Goal: Task Accomplishment & Management: Manage account settings

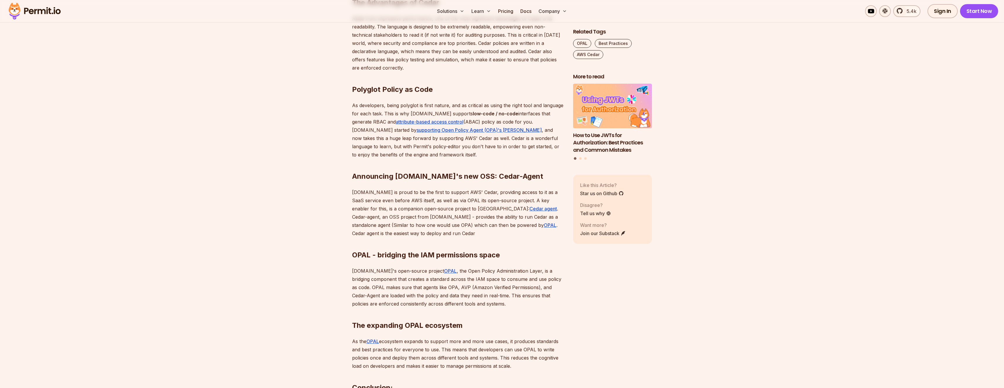
scroll to position [550, 0]
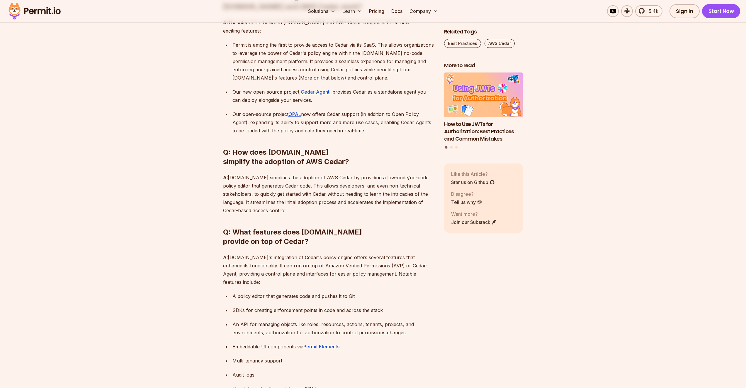
scroll to position [647, 0]
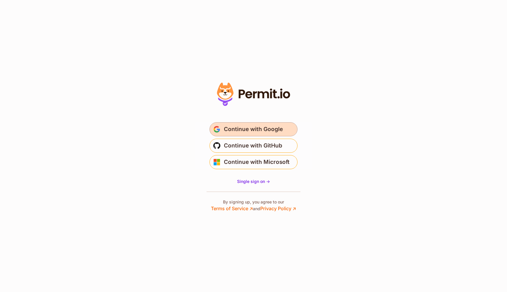
click at [272, 131] on span "Continue with Google" at bounding box center [253, 129] width 59 height 9
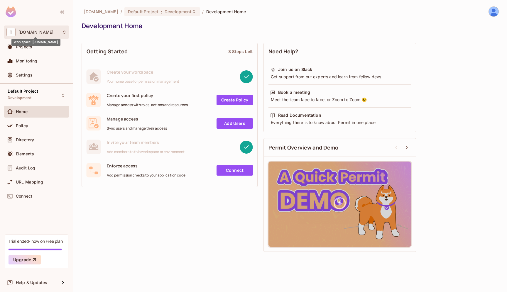
click at [47, 31] on span "test.vimond.com" at bounding box center [35, 32] width 35 height 5
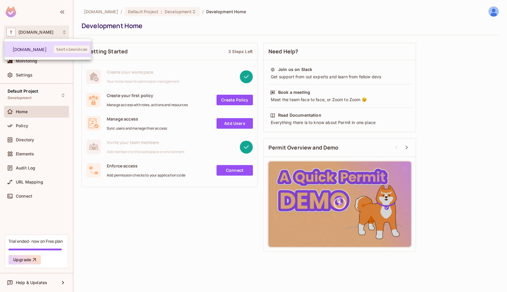
click at [38, 48] on span "test.vimond.com" at bounding box center [33, 50] width 41 height 6
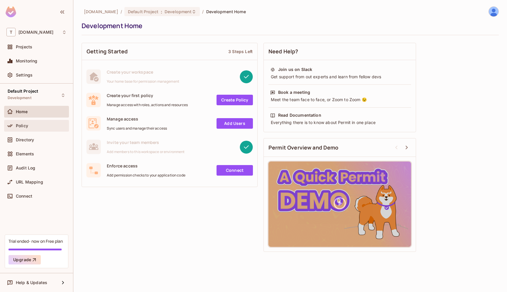
click at [31, 128] on div "Policy" at bounding box center [36, 125] width 60 height 7
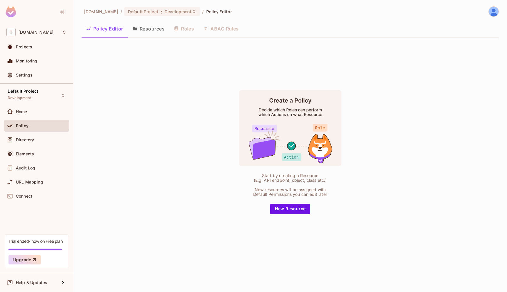
click at [216, 29] on div "Policy Editor Resources Roles ABAC Rules" at bounding box center [290, 28] width 417 height 15
click at [174, 31] on div "Policy Editor Resources Roles ABAC Rules" at bounding box center [290, 28] width 417 height 15
click at [159, 32] on button "Resources" at bounding box center [148, 28] width 41 height 15
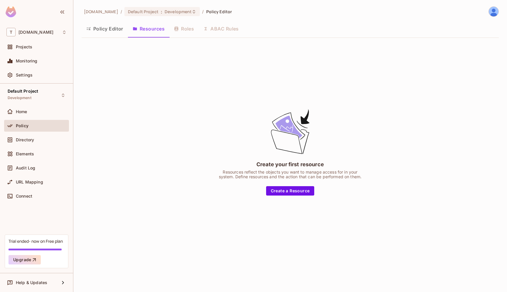
click at [112, 29] on button "Policy Editor" at bounding box center [105, 28] width 46 height 15
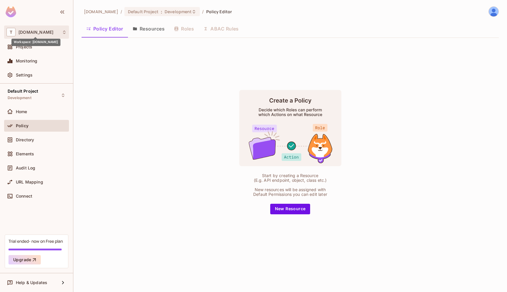
click at [35, 31] on span "[DOMAIN_NAME]" at bounding box center [35, 32] width 35 height 5
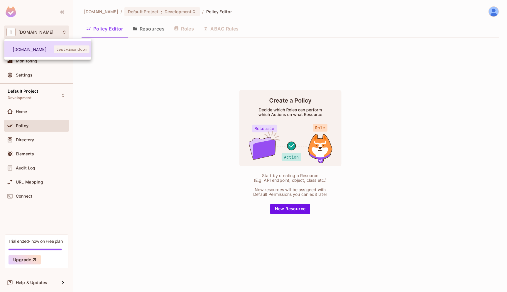
click at [31, 47] on span "[DOMAIN_NAME]" at bounding box center [33, 50] width 41 height 6
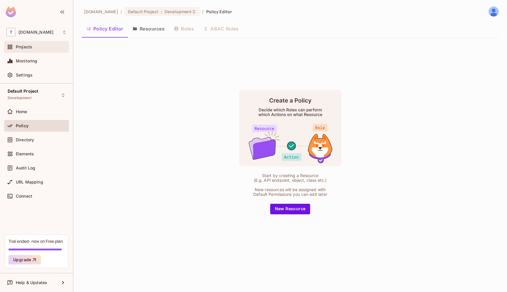
click at [35, 45] on div "Projects" at bounding box center [41, 47] width 51 height 5
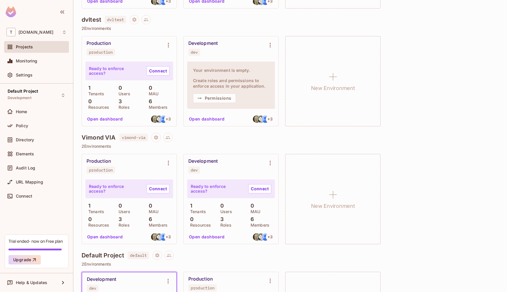
scroll to position [280, 0]
click at [33, 129] on div "Policy" at bounding box center [36, 126] width 65 height 12
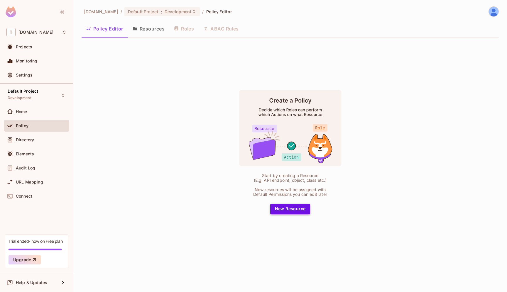
click at [294, 208] on button "New Resource" at bounding box center [290, 209] width 40 height 11
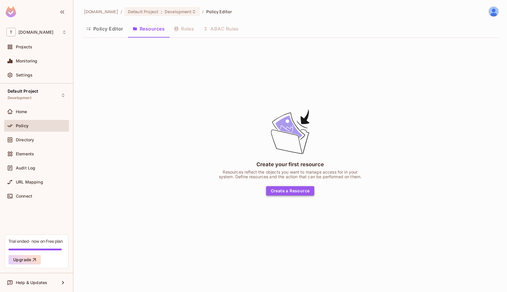
click at [292, 194] on button "Create a Resource" at bounding box center [290, 190] width 48 height 9
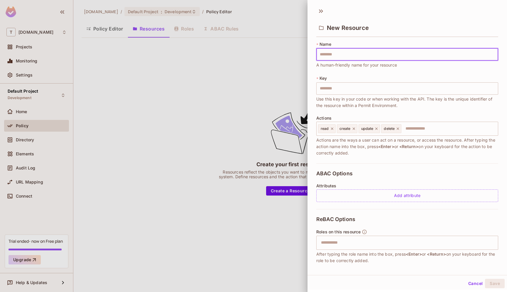
click at [241, 125] on div at bounding box center [253, 146] width 507 height 292
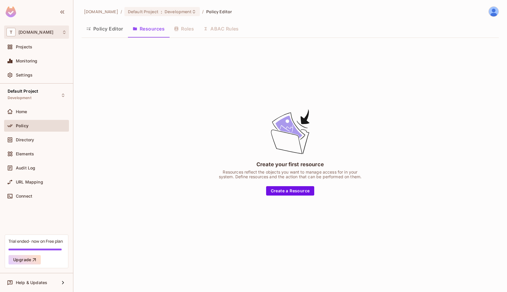
click at [36, 31] on span "test.vimond.com" at bounding box center [35, 32] width 35 height 5
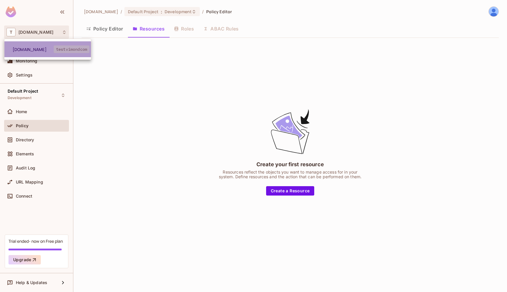
click at [35, 50] on span "test.vimond.com" at bounding box center [33, 50] width 41 height 6
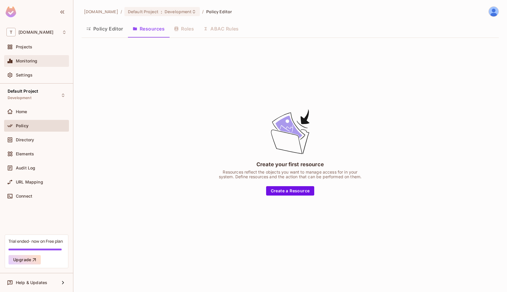
click at [33, 55] on div "Monitoring" at bounding box center [36, 61] width 65 height 12
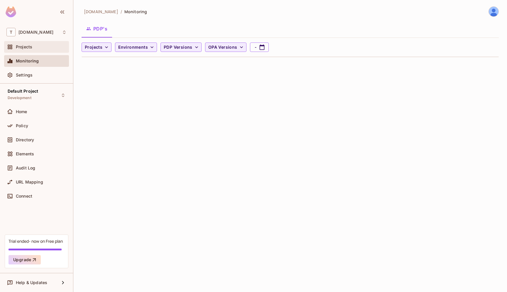
click at [34, 50] on div "Projects" at bounding box center [36, 46] width 60 height 7
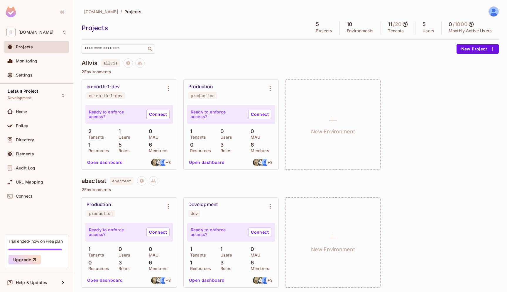
click at [108, 115] on p "Ready to enforce access?" at bounding box center [115, 114] width 53 height 9
click at [93, 162] on button "Open dashboard" at bounding box center [105, 162] width 40 height 9
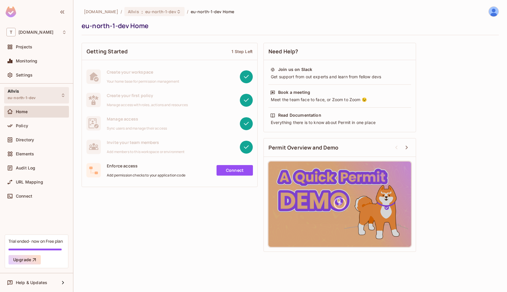
click at [46, 94] on div "Allvis eu-north-1-dev" at bounding box center [36, 95] width 65 height 16
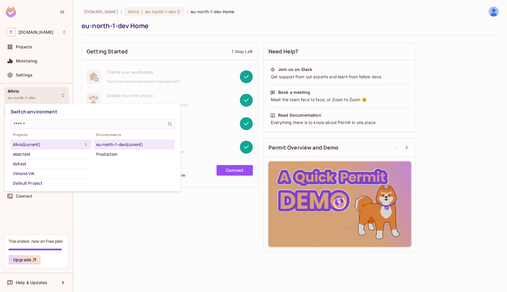
click at [46, 94] on div at bounding box center [253, 146] width 507 height 292
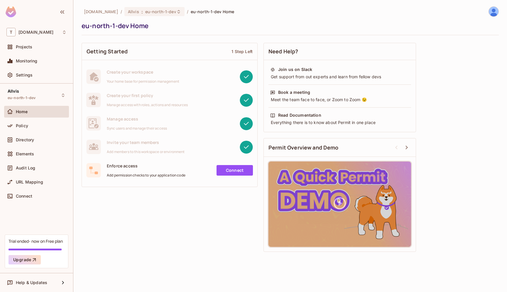
click at [31, 113] on div "Home" at bounding box center [41, 111] width 51 height 5
click at [27, 127] on span "Policy" at bounding box center [22, 125] width 12 height 5
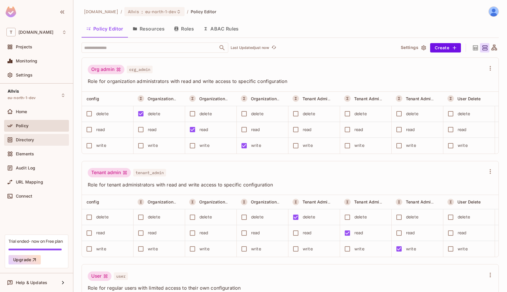
click at [50, 142] on div "Directory" at bounding box center [41, 140] width 51 height 5
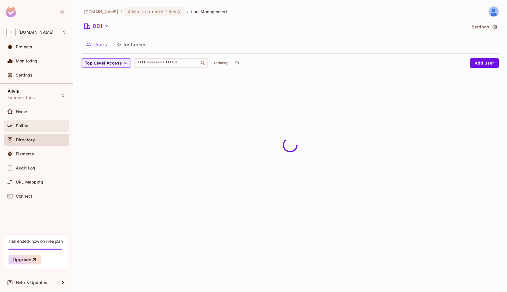
click at [37, 127] on div "Policy" at bounding box center [41, 125] width 51 height 5
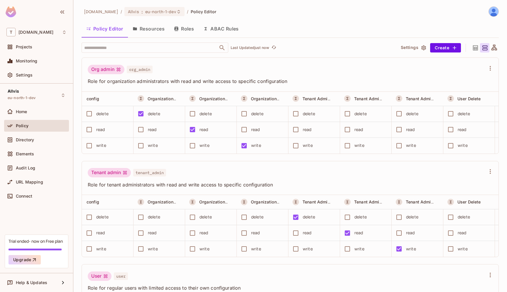
click at [446, 52] on div "​ Last Updated just now Settings Create" at bounding box center [290, 48] width 417 height 10
click at [447, 50] on button "Create" at bounding box center [445, 47] width 31 height 9
click at [411, 21] on div at bounding box center [253, 146] width 507 height 292
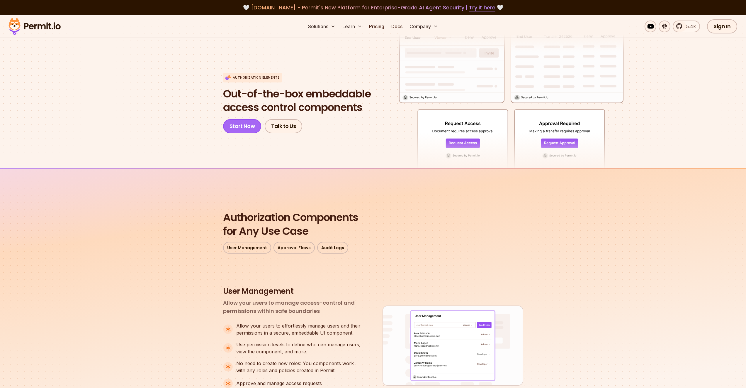
click at [253, 129] on link "Start Now" at bounding box center [242, 126] width 38 height 14
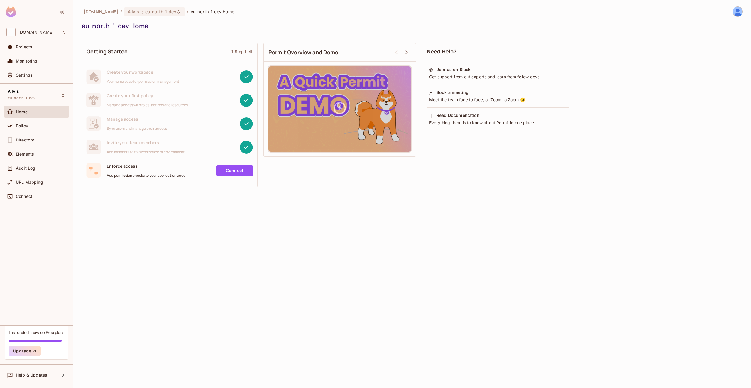
click at [27, 112] on span "Home" at bounding box center [22, 111] width 12 height 5
click at [30, 151] on div "Elements" at bounding box center [36, 153] width 60 height 7
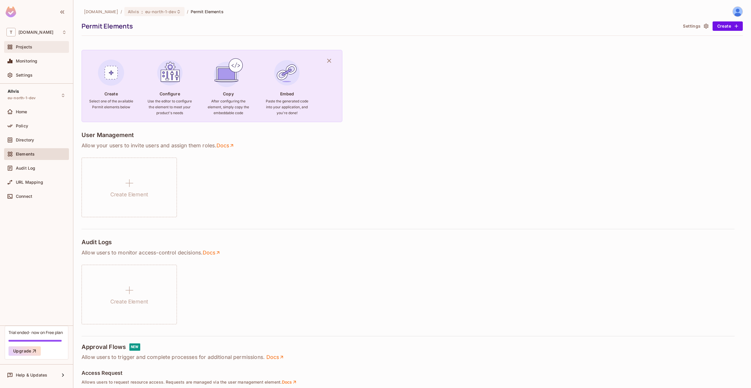
click at [34, 45] on div "Projects" at bounding box center [41, 47] width 51 height 5
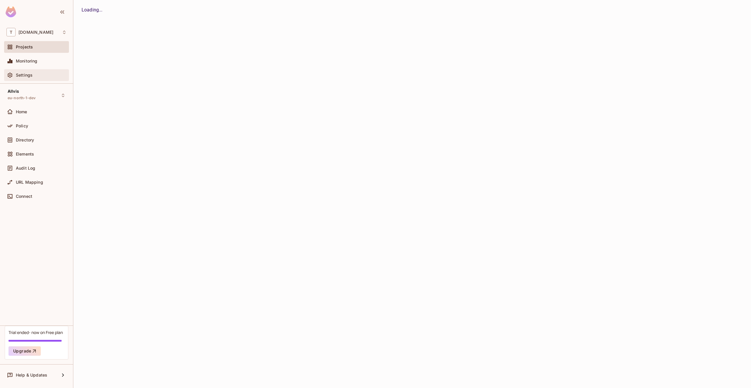
click at [40, 78] on div "Settings" at bounding box center [36, 75] width 60 height 7
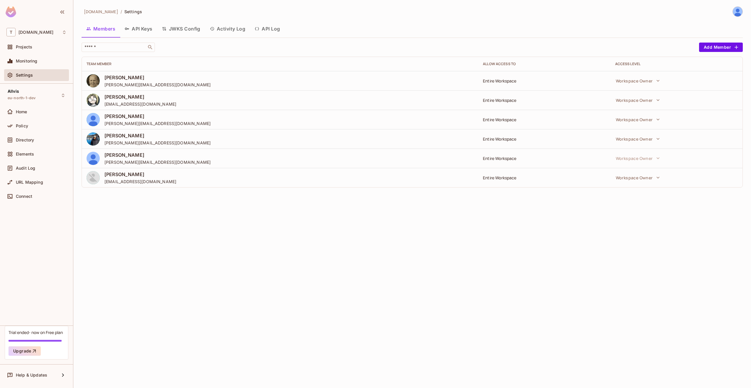
click at [143, 24] on button "API Keys" at bounding box center [138, 28] width 37 height 15
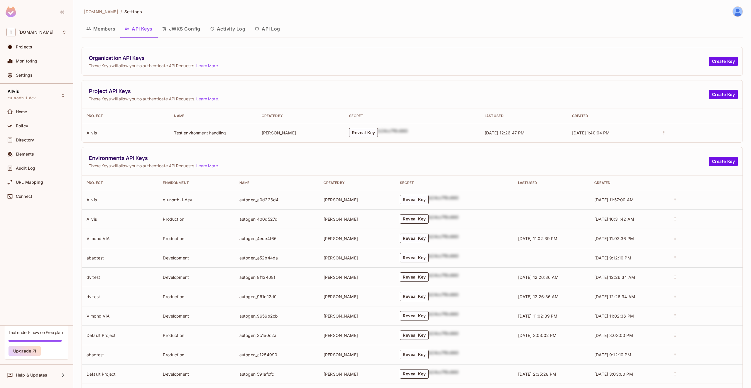
click at [181, 28] on button "JWKS Config" at bounding box center [181, 28] width 48 height 15
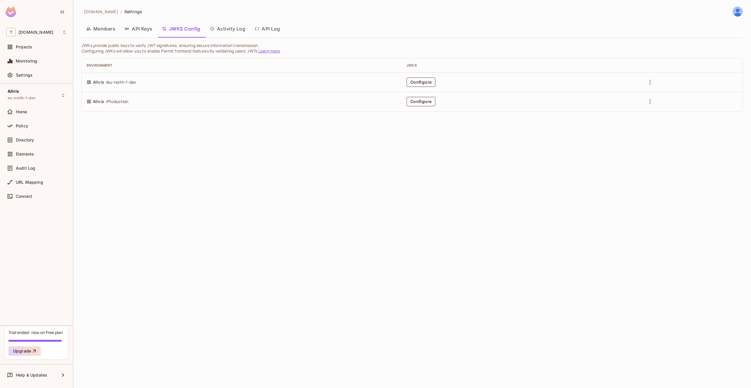
click at [237, 28] on button "Activity Log" at bounding box center [227, 28] width 45 height 15
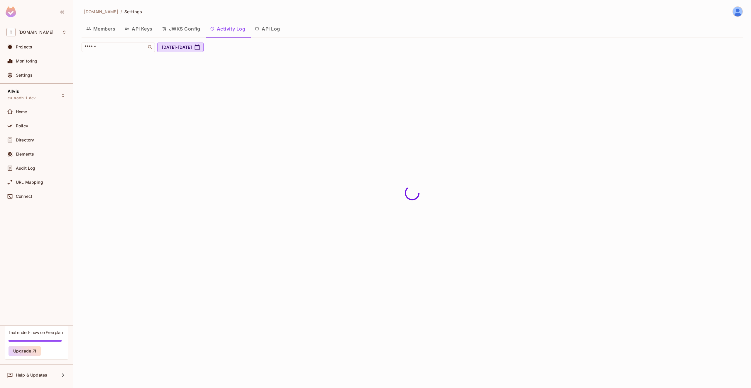
click at [267, 33] on button "API Log" at bounding box center [267, 28] width 35 height 15
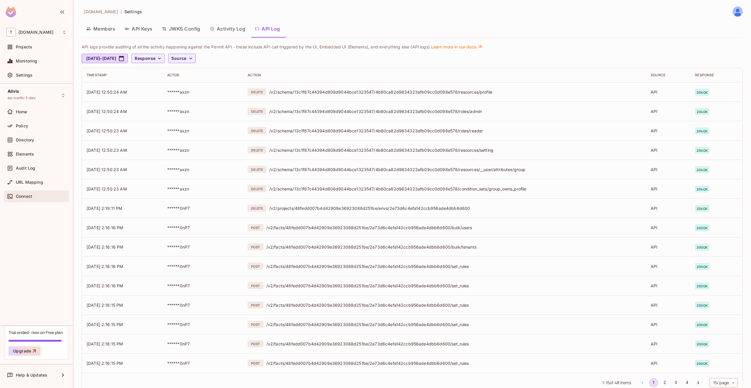
click at [26, 198] on span "Connect" at bounding box center [24, 196] width 16 height 5
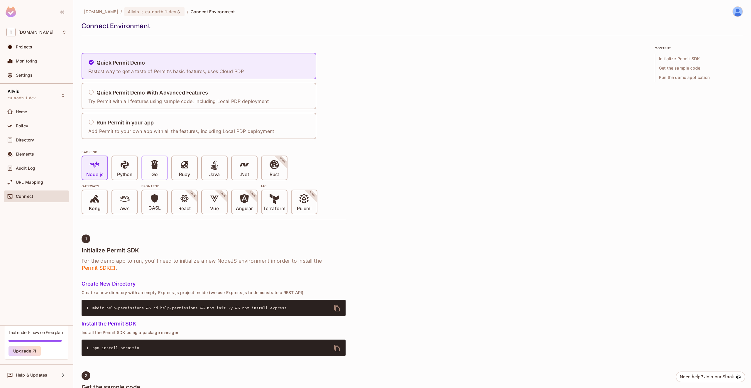
click at [162, 168] on div "Go" at bounding box center [154, 167] width 25 height 23
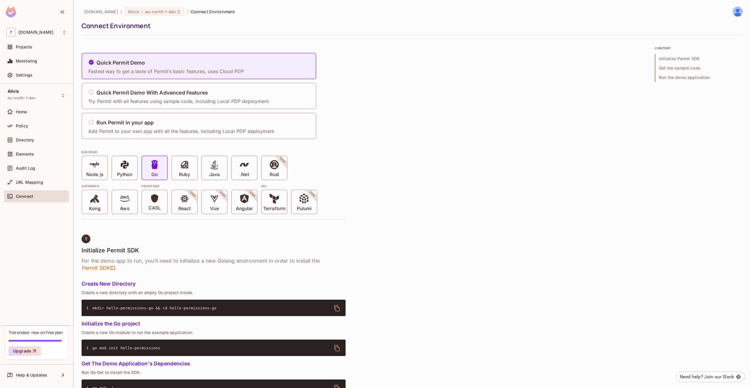
click at [243, 100] on p "Try Permit with all features using sample code, including Local PDP deployment" at bounding box center [178, 101] width 180 height 6
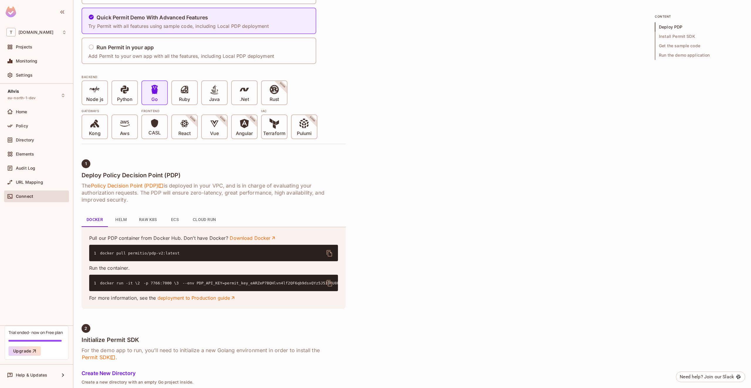
scroll to position [0, 0]
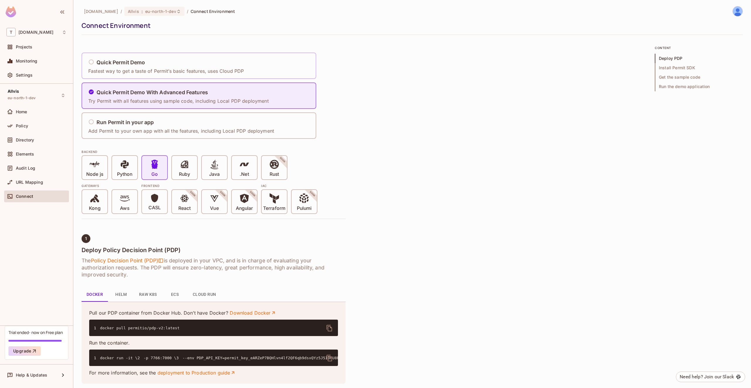
click at [253, 76] on div "Quick Permit Demo Fastest way to get a taste of Permit’s basic features, uses C…" at bounding box center [199, 65] width 235 height 26
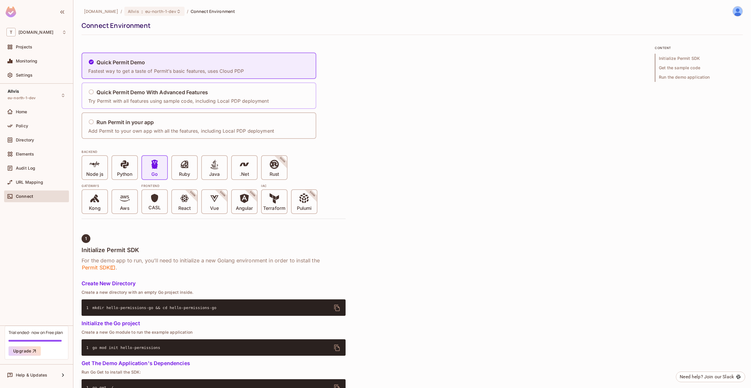
click at [249, 91] on div "Quick Permit Demo With Advanced Features" at bounding box center [178, 92] width 180 height 7
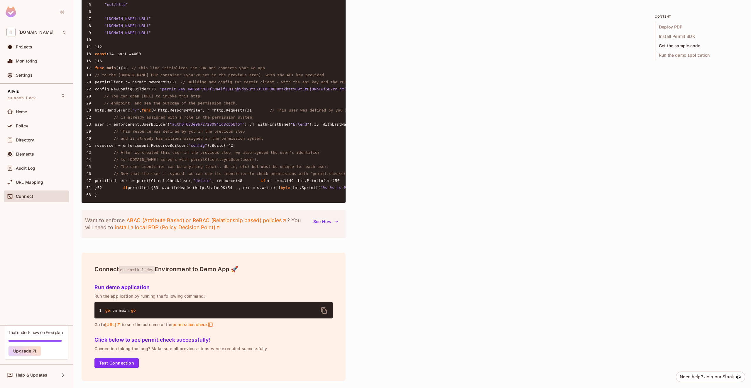
scroll to position [960, 0]
click at [27, 92] on div "Allvis eu-north-1-dev" at bounding box center [22, 95] width 28 height 13
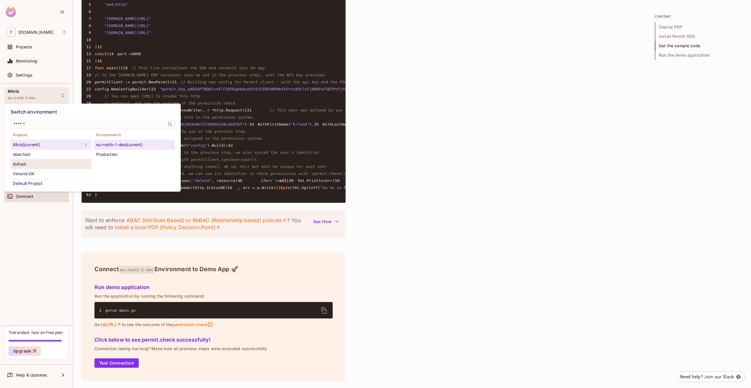
click at [39, 162] on div "dvltest" at bounding box center [51, 163] width 76 height 7
click at [51, 177] on li "Vimond VIA" at bounding box center [51, 174] width 81 height 10
click at [48, 181] on div "Default Project" at bounding box center [51, 183] width 76 height 7
click at [107, 147] on div "Development" at bounding box center [134, 144] width 76 height 7
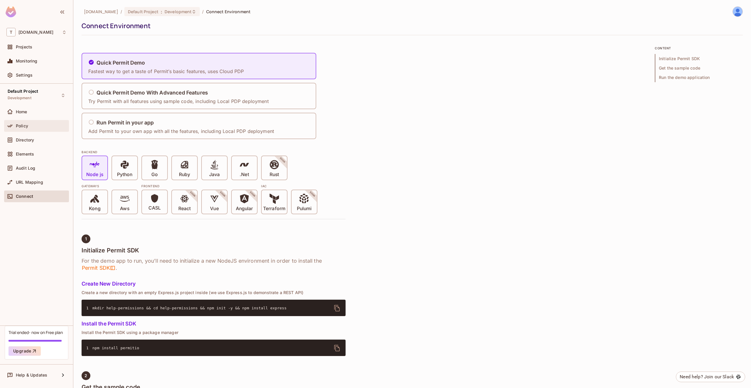
click at [25, 131] on div "Policy" at bounding box center [36, 126] width 65 height 12
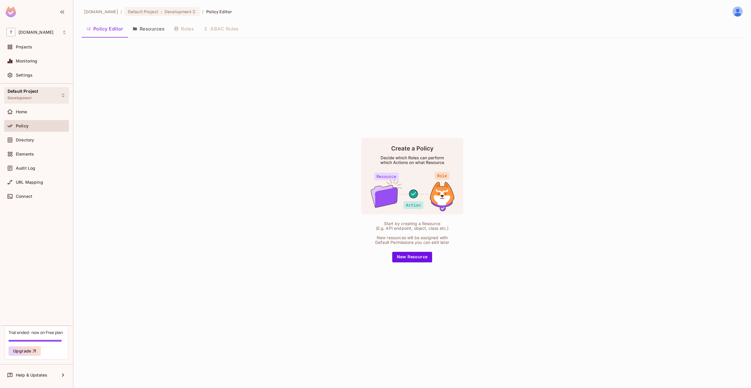
click at [19, 95] on div "Default Project Development" at bounding box center [23, 95] width 30 height 13
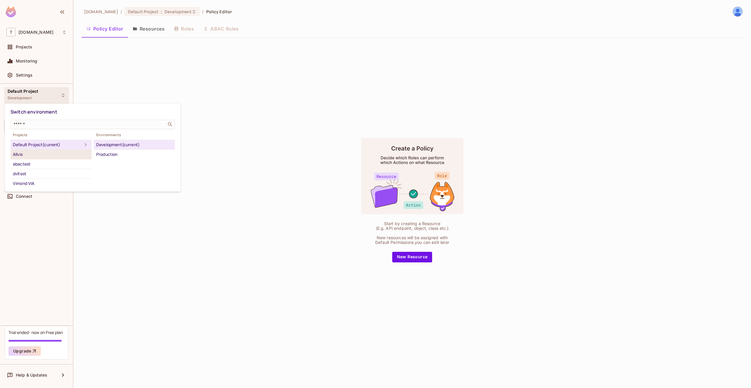
click at [30, 157] on div "Allvis" at bounding box center [51, 154] width 76 height 7
click at [128, 145] on div "eu-north-1-dev" at bounding box center [134, 144] width 76 height 7
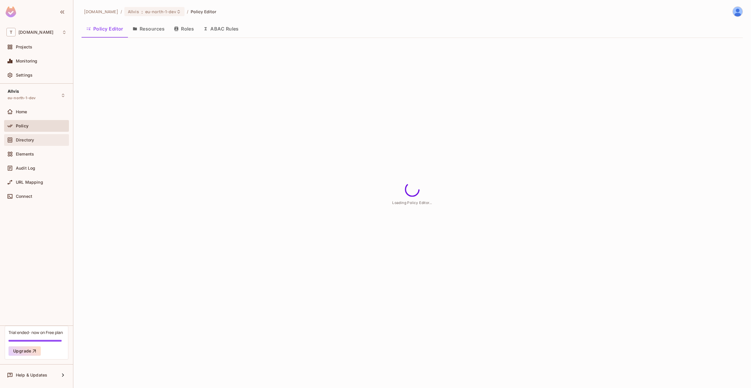
click at [49, 139] on div "Directory" at bounding box center [41, 140] width 51 height 5
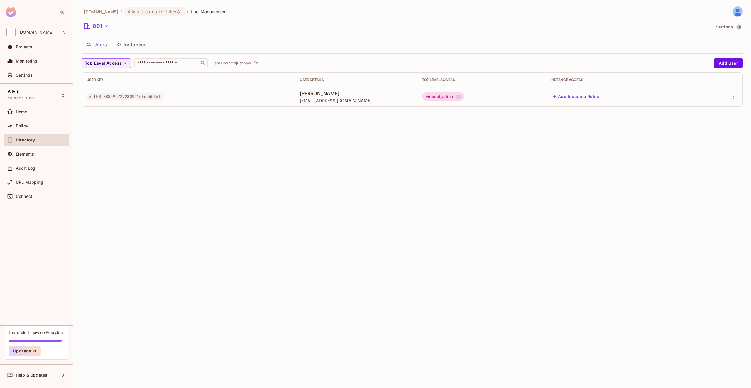
click at [143, 46] on button "Instances" at bounding box center [132, 44] width 40 height 15
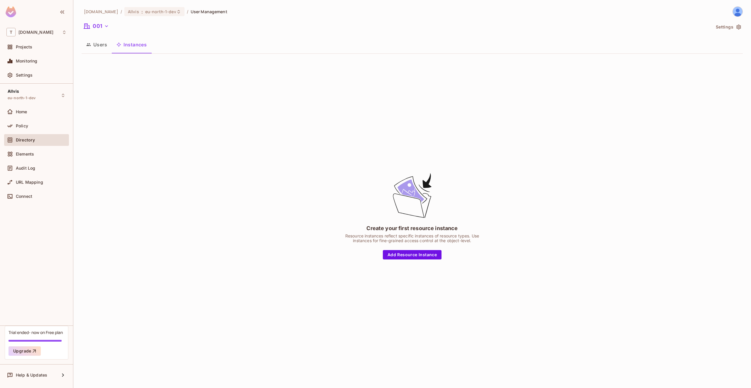
click at [105, 48] on button "Users" at bounding box center [97, 44] width 30 height 15
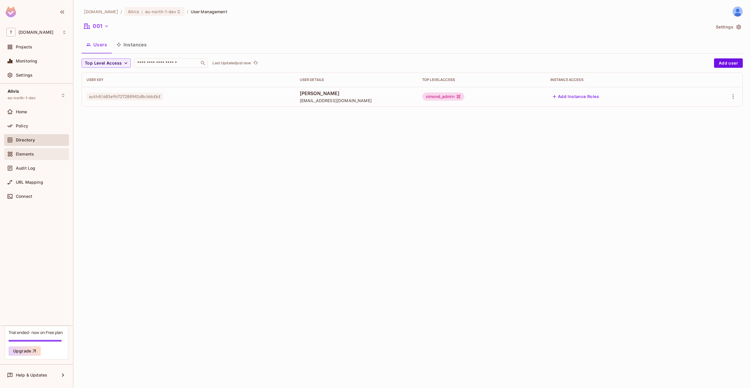
click at [33, 152] on span "Elements" at bounding box center [25, 154] width 18 height 5
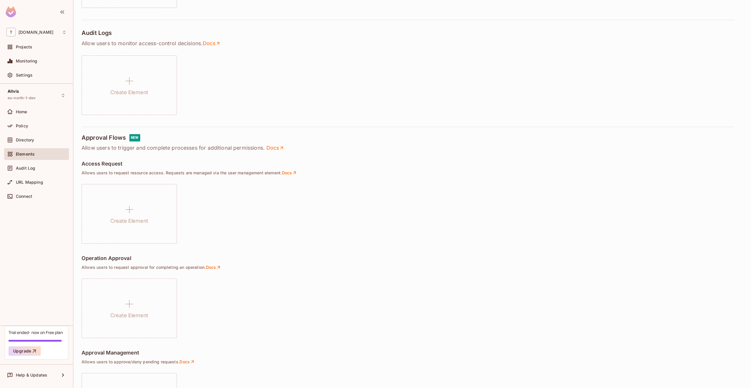
scroll to position [266, 0]
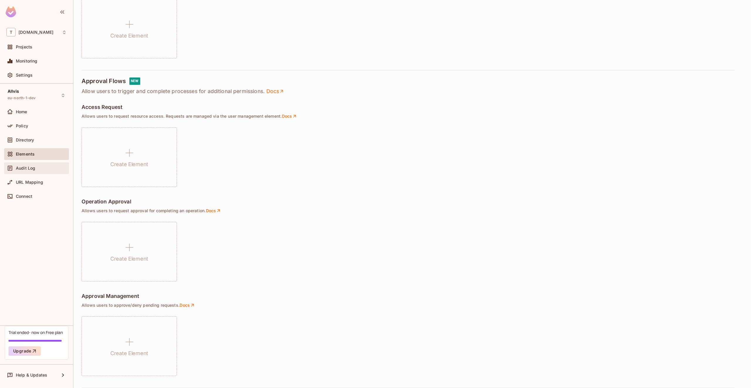
click at [40, 165] on div "Audit Log" at bounding box center [36, 168] width 60 height 7
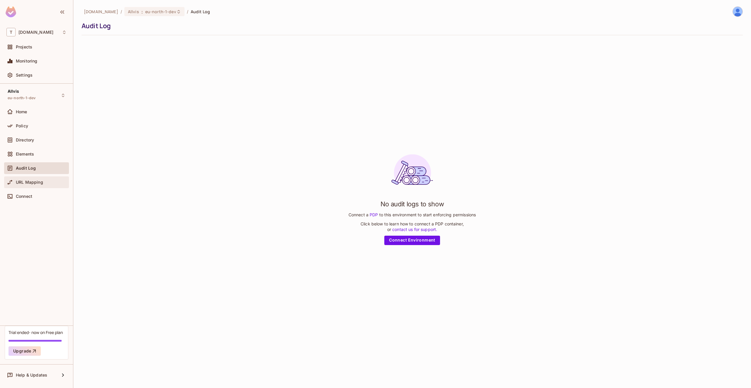
click at [44, 183] on div "URL Mapping" at bounding box center [41, 182] width 51 height 5
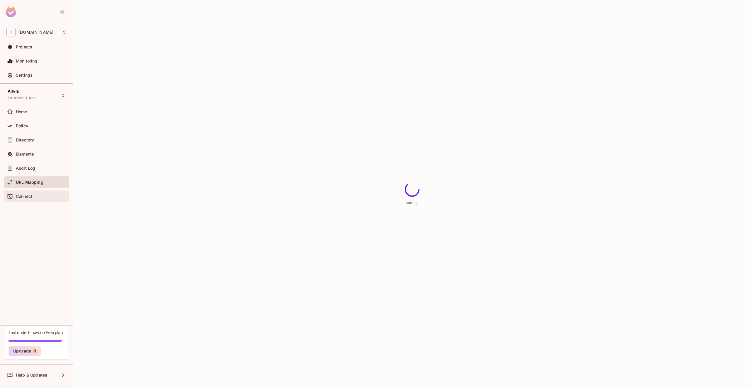
click at [33, 198] on div "Connect" at bounding box center [41, 196] width 51 height 5
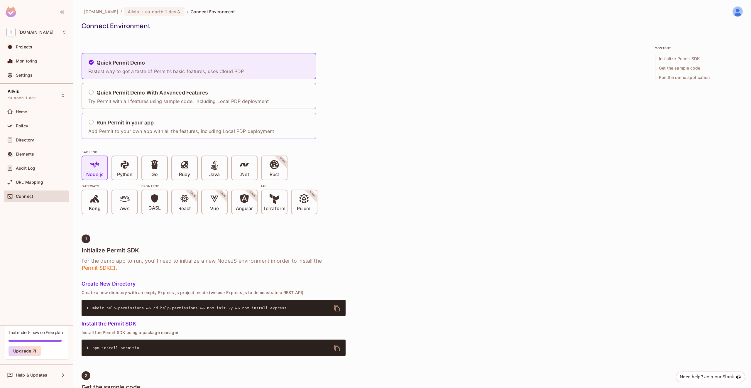
click at [139, 125] on h5 "Run Permit in your app" at bounding box center [124, 123] width 57 height 6
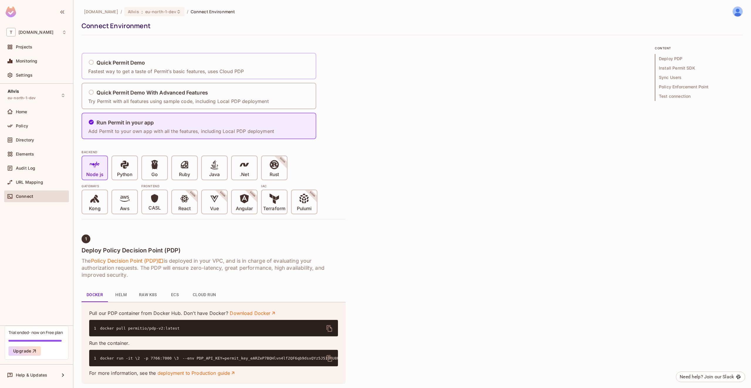
click at [134, 65] on h5 "Quick Permit Demo" at bounding box center [120, 63] width 49 height 6
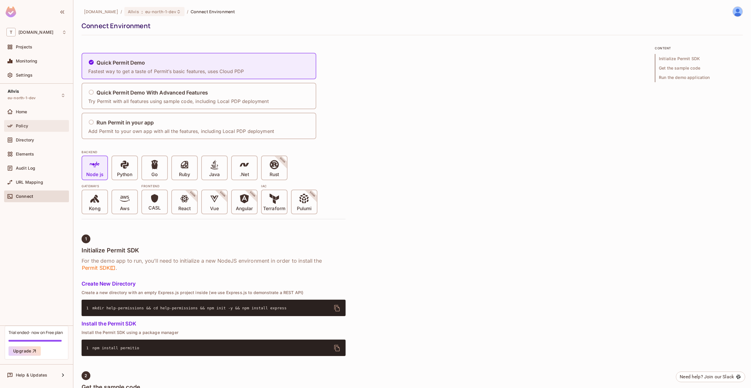
click at [41, 124] on div "Policy" at bounding box center [41, 125] width 51 height 5
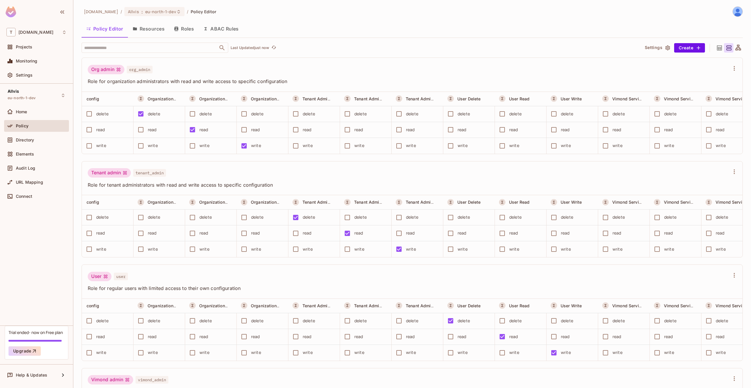
drag, startPoint x: 656, startPoint y: 52, endPoint x: 657, endPoint y: 50, distance: 3.2
click at [657, 50] on button "Settings" at bounding box center [656, 47] width 29 height 9
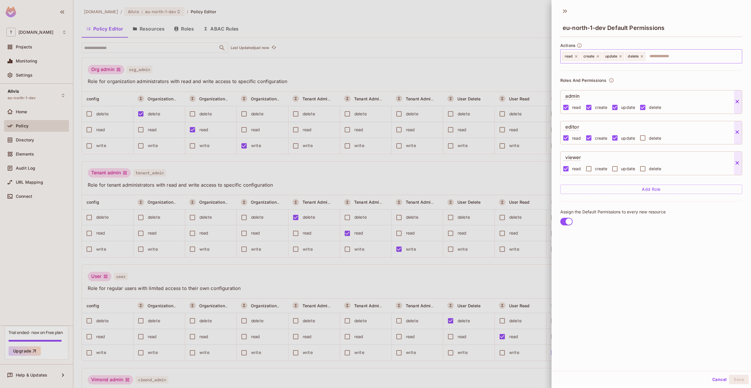
click at [657, 49] on div "read create update delete ​" at bounding box center [651, 56] width 182 height 14
click at [566, 13] on icon at bounding box center [564, 10] width 9 height 9
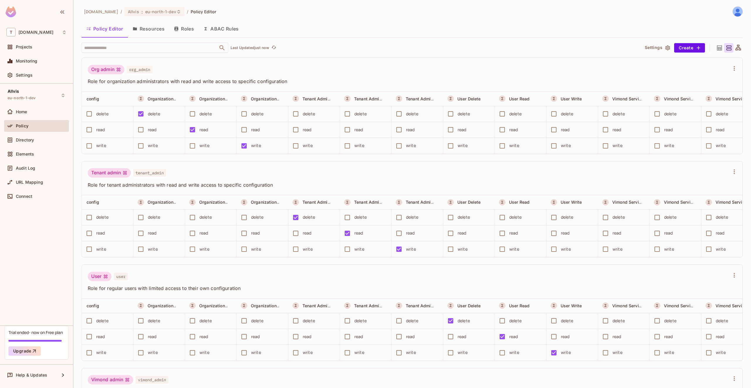
click at [735, 50] on icon at bounding box center [738, 48] width 6 height 6
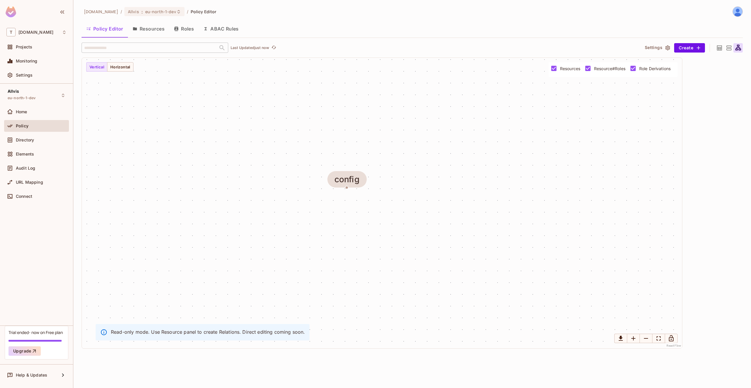
drag, startPoint x: 372, startPoint y: 127, endPoint x: 324, endPoint y: 141, distance: 49.8
click at [324, 141] on div "config" at bounding box center [382, 203] width 600 height 290
click at [124, 71] on button "Horizontal" at bounding box center [120, 66] width 26 height 9
click at [98, 68] on button "Vertical" at bounding box center [96, 66] width 21 height 9
drag, startPoint x: 323, startPoint y: 170, endPoint x: 319, endPoint y: 160, distance: 10.4
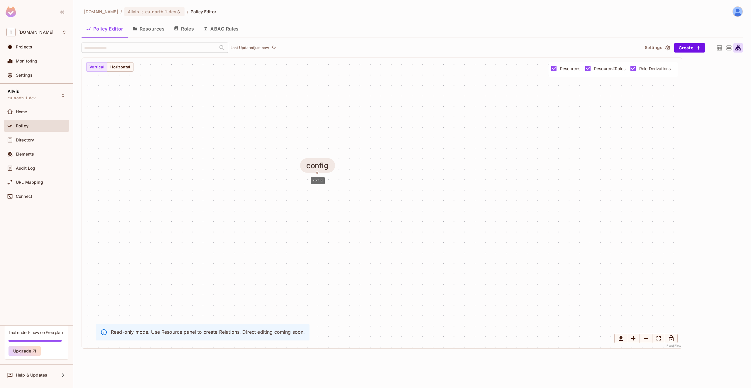
click at [319, 161] on div "config" at bounding box center [317, 165] width 22 height 9
click at [316, 170] on div "config" at bounding box center [316, 175] width 15 height 12
drag, startPoint x: 390, startPoint y: 157, endPoint x: 400, endPoint y: 182, distance: 27.2
click at [400, 182] on div "config" at bounding box center [382, 203] width 600 height 290
click at [661, 47] on button "Settings" at bounding box center [656, 47] width 29 height 9
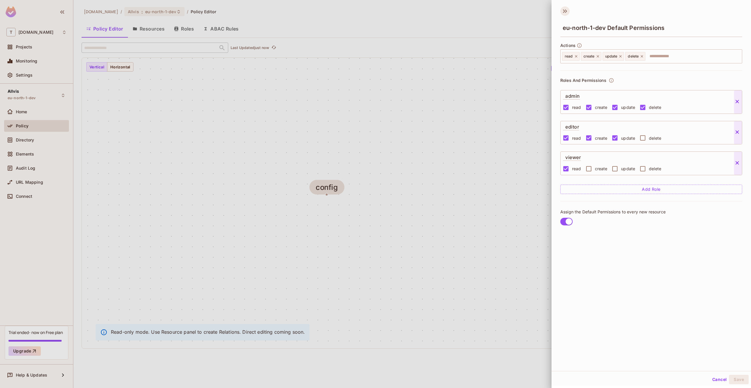
click at [564, 11] on icon at bounding box center [564, 11] width 2 height 4
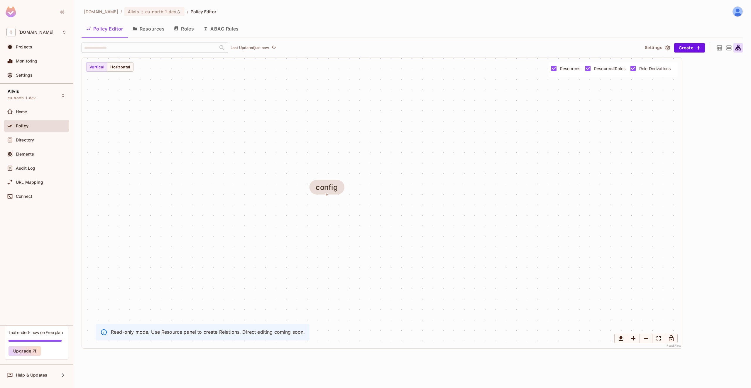
click at [718, 47] on icon at bounding box center [719, 47] width 5 height 5
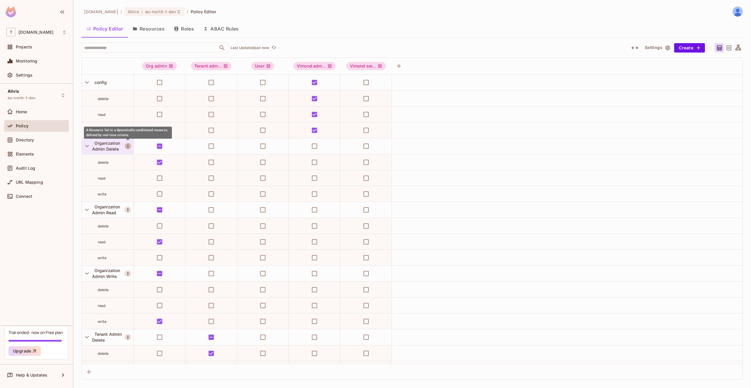
click at [127, 146] on icon "A Resource Set is a dynamically conditioned resource, defined by real-time crit…" at bounding box center [128, 146] width 4 height 4
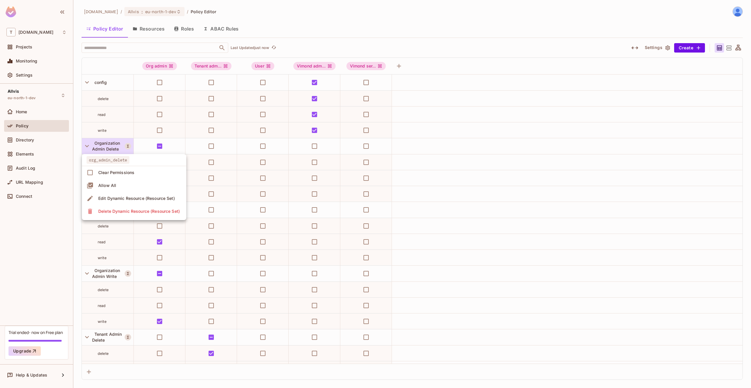
click at [94, 146] on div at bounding box center [375, 194] width 751 height 388
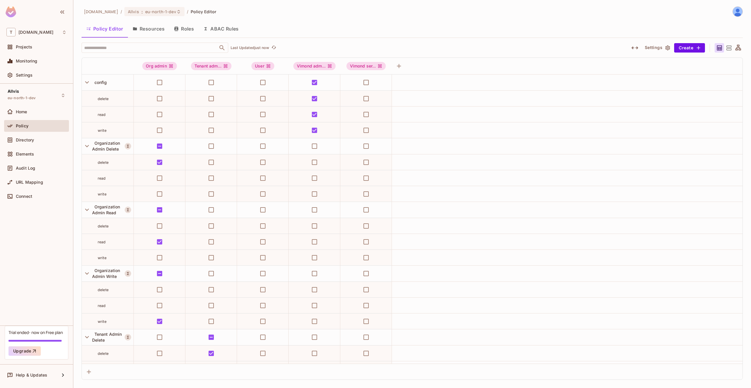
click at [192, 28] on button "Roles" at bounding box center [183, 28] width 29 height 15
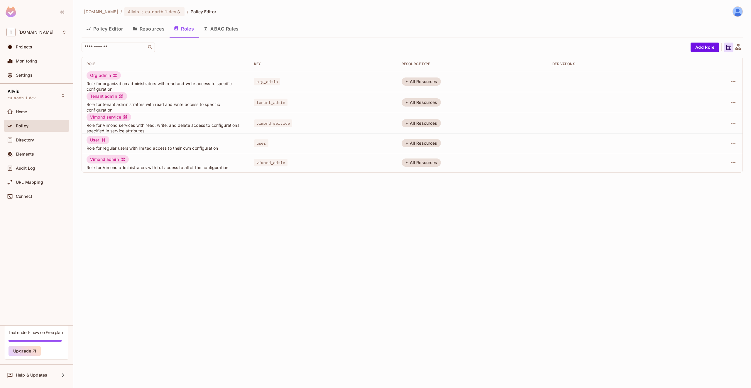
click at [223, 24] on button "ABAC Rules" at bounding box center [221, 28] width 45 height 15
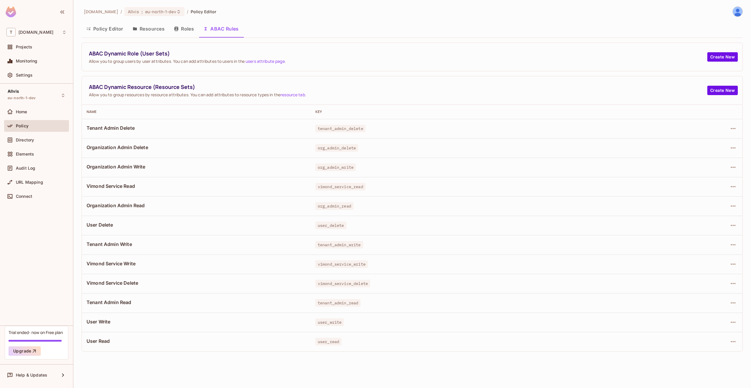
click at [104, 29] on button "Policy Editor" at bounding box center [105, 28] width 46 height 15
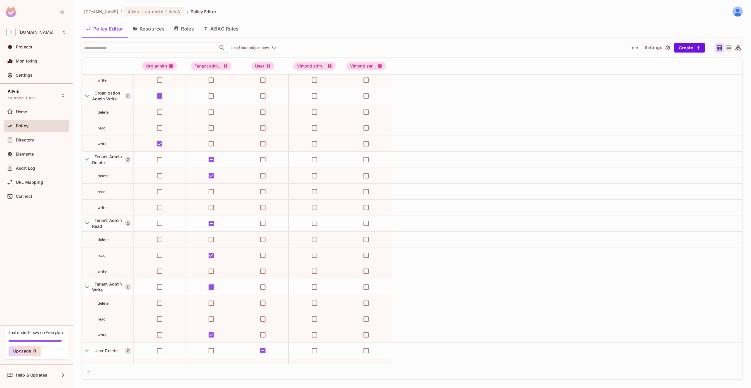
scroll to position [538, 0]
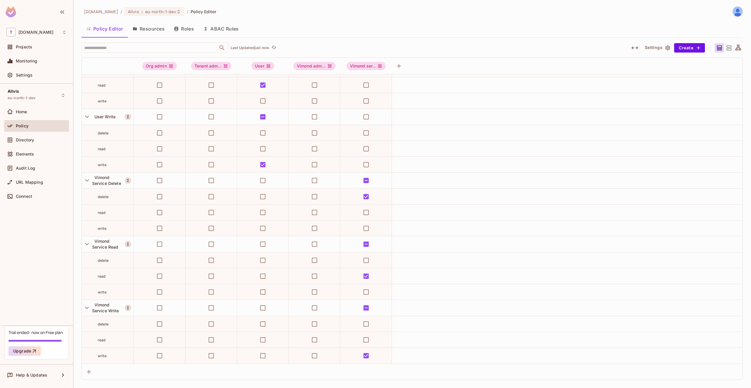
click at [660, 46] on button "Settings" at bounding box center [656, 47] width 29 height 9
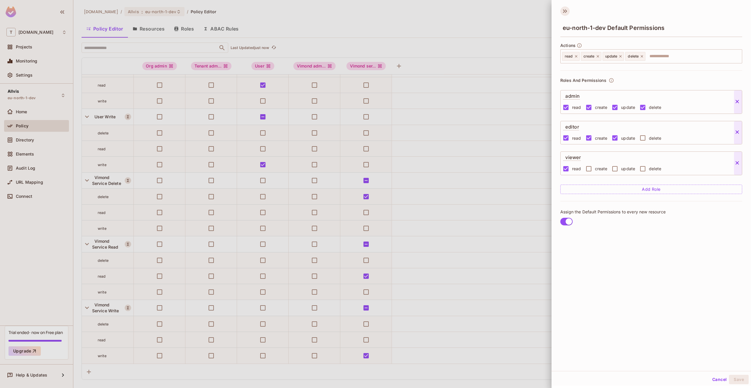
click at [565, 11] on icon at bounding box center [564, 10] width 9 height 9
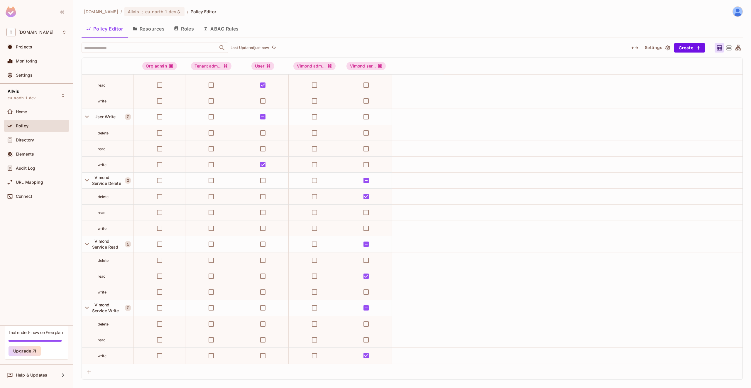
click at [636, 45] on icon "button" at bounding box center [634, 47] width 7 height 7
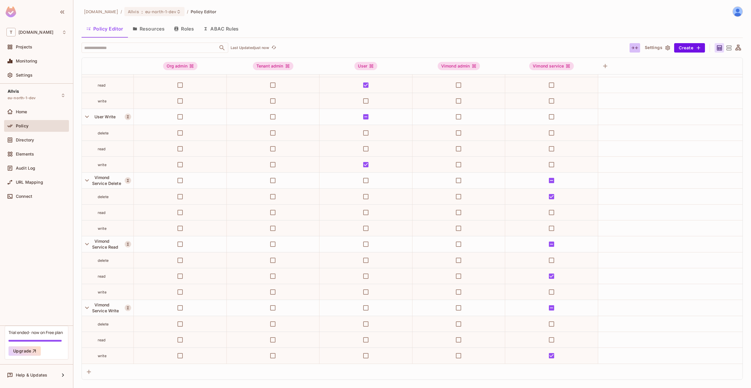
click at [636, 45] on icon "button" at bounding box center [634, 47] width 7 height 7
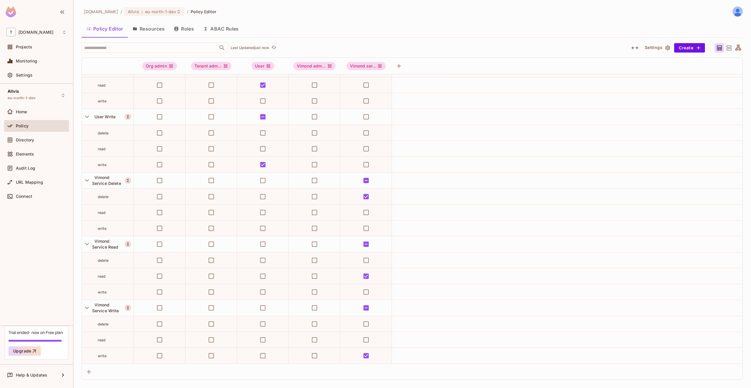
drag, startPoint x: 740, startPoint y: 48, endPoint x: 735, endPoint y: 48, distance: 5.0
click at [740, 48] on icon at bounding box center [737, 47] width 7 height 7
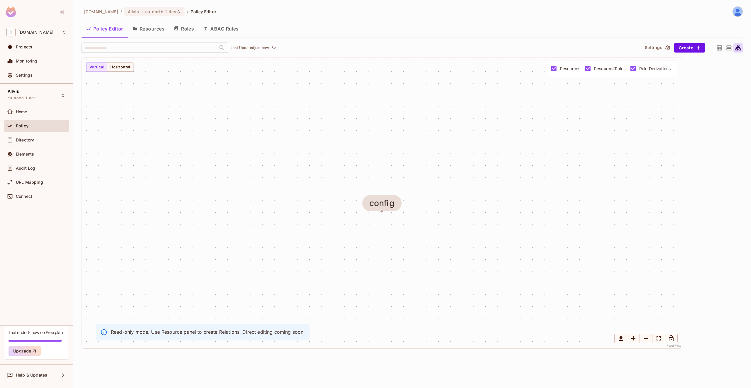
click at [729, 47] on icon at bounding box center [728, 47] width 5 height 5
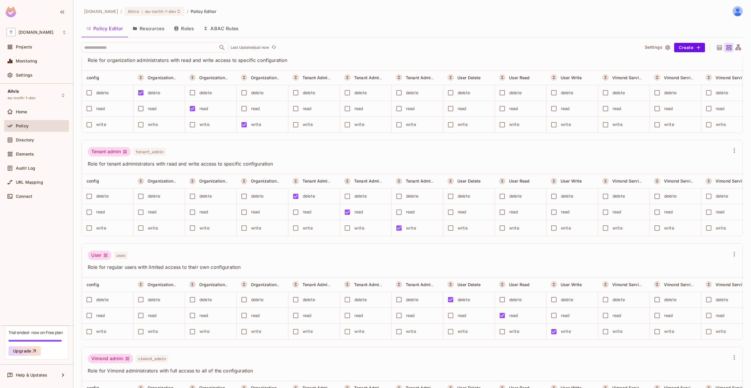
scroll to position [0, 0]
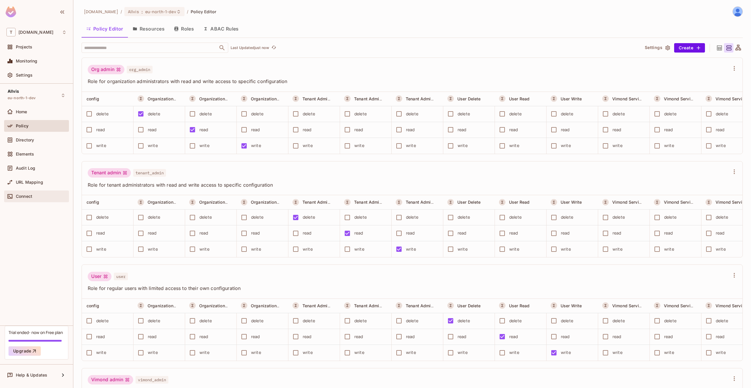
click at [28, 198] on span "Connect" at bounding box center [24, 196] width 16 height 5
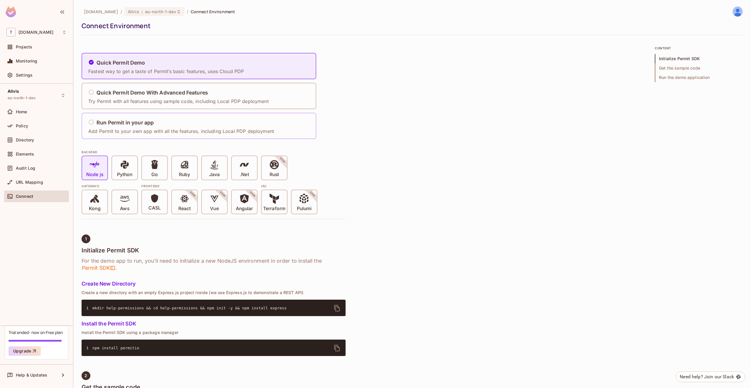
click at [127, 120] on h5 "Run Permit in your app" at bounding box center [124, 123] width 57 height 6
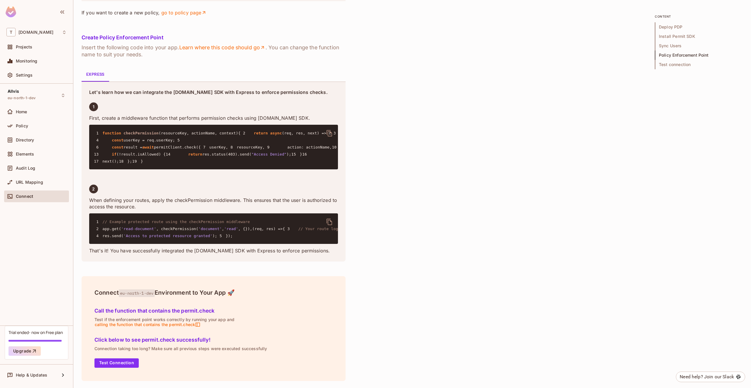
scroll to position [1096, 0]
click at [34, 78] on div "Settings" at bounding box center [36, 75] width 60 height 7
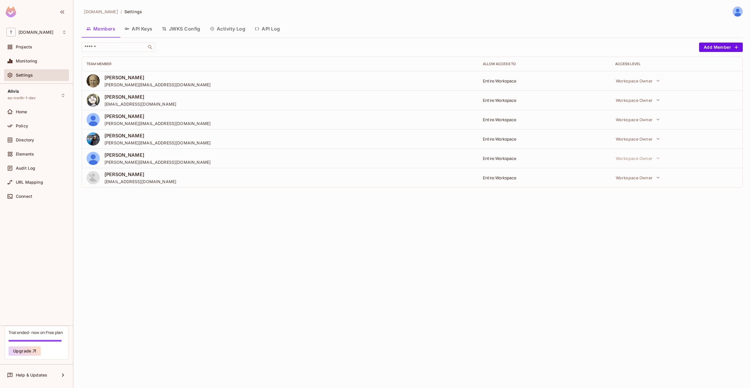
click at [243, 30] on button "Activity Log" at bounding box center [227, 28] width 45 height 15
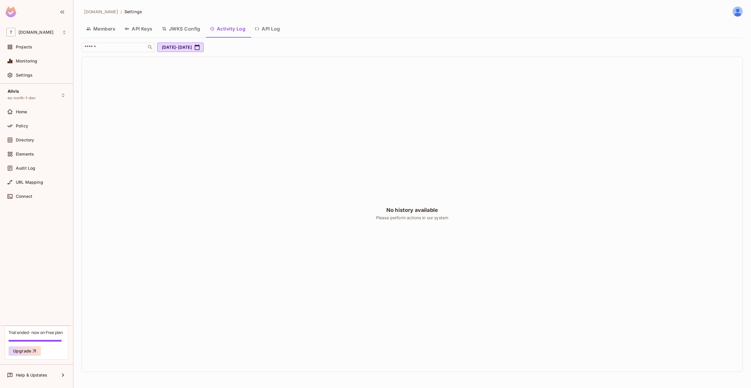
click at [254, 29] on button "API Log" at bounding box center [267, 28] width 35 height 15
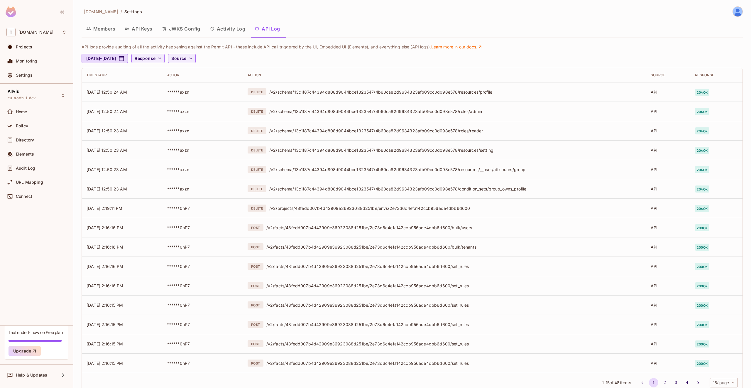
click at [176, 30] on button "JWKS Config" at bounding box center [181, 28] width 48 height 15
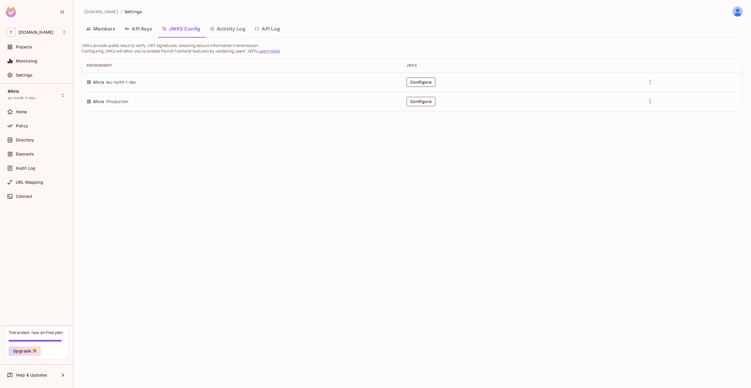
click at [145, 28] on button "API Keys" at bounding box center [138, 28] width 37 height 15
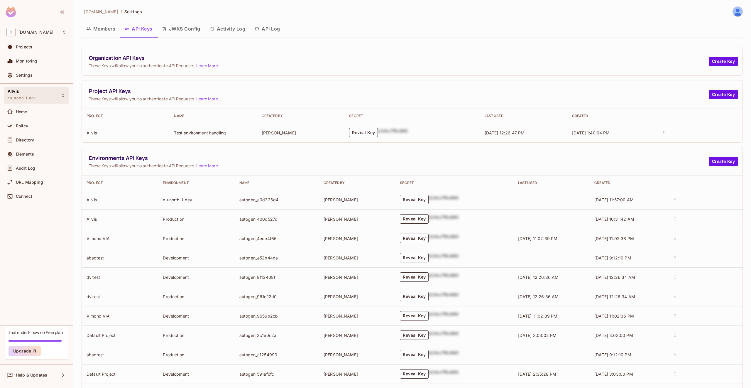
click at [24, 99] on span "eu-north-1-dev" at bounding box center [22, 98] width 28 height 5
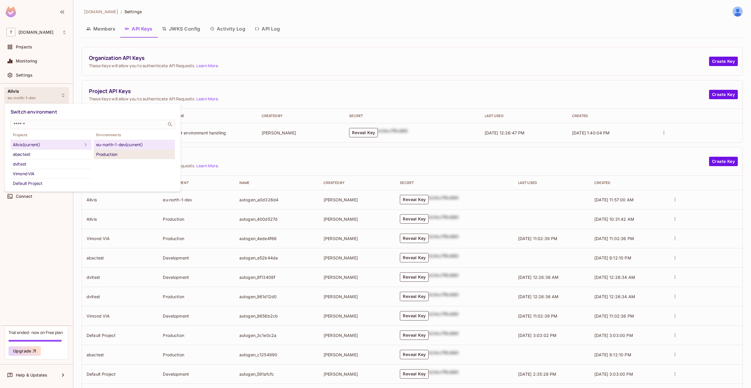
click at [101, 154] on div "Production" at bounding box center [134, 154] width 76 height 7
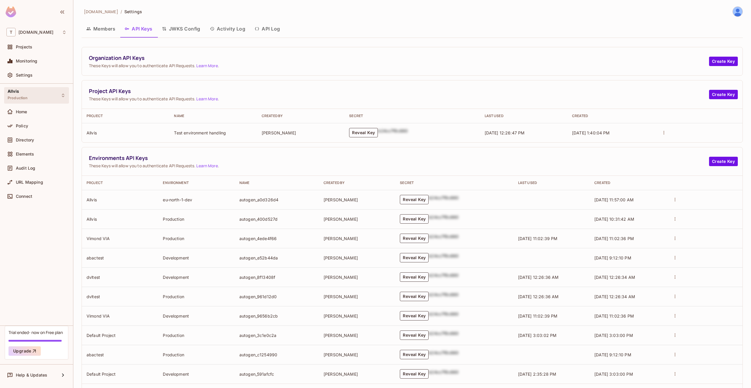
click at [26, 89] on div "Allvis Production" at bounding box center [18, 95] width 20 height 13
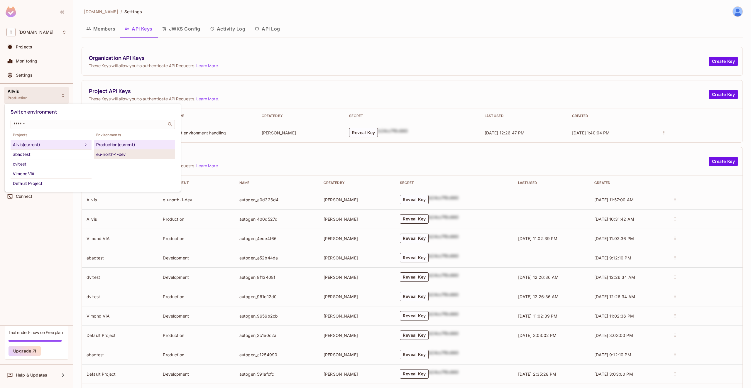
click at [120, 153] on div "eu-north-1-dev" at bounding box center [134, 154] width 76 height 7
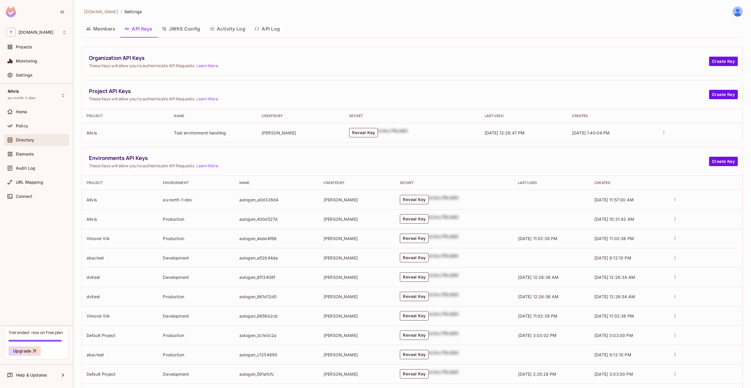
click at [27, 135] on div "Directory" at bounding box center [36, 140] width 65 height 12
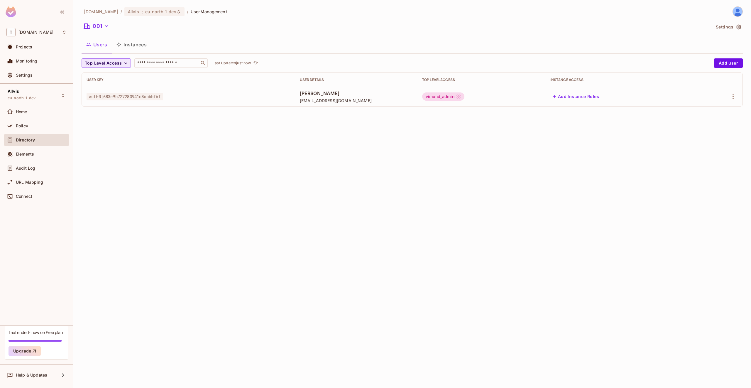
click at [117, 64] on span "Top Level Access" at bounding box center [103, 63] width 37 height 7
click at [117, 64] on div at bounding box center [375, 194] width 751 height 388
click at [33, 44] on div "Projects" at bounding box center [36, 46] width 60 height 7
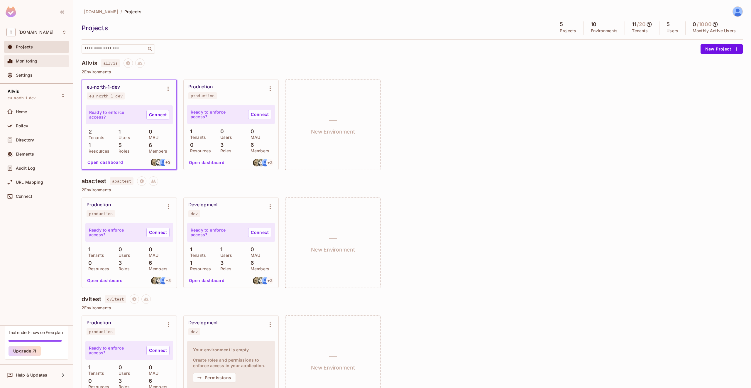
click at [20, 60] on span "Monitoring" at bounding box center [27, 61] width 22 height 5
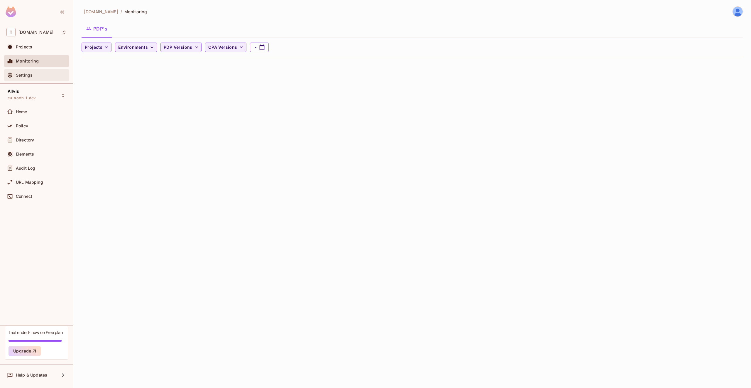
click at [25, 76] on span "Settings" at bounding box center [24, 75] width 17 height 5
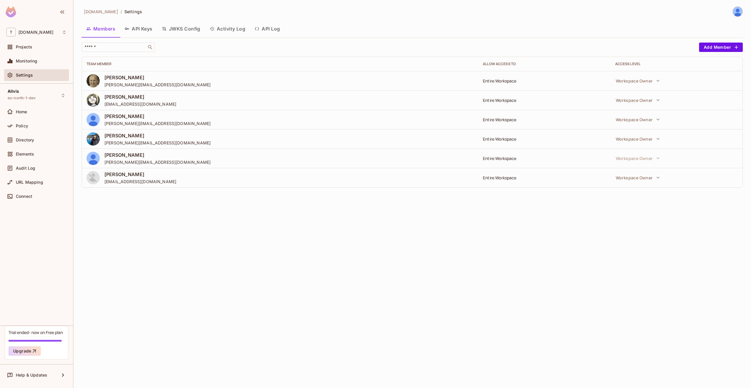
click at [30, 55] on div "Projects" at bounding box center [36, 48] width 65 height 14
click at [31, 50] on div "Projects" at bounding box center [36, 46] width 60 height 7
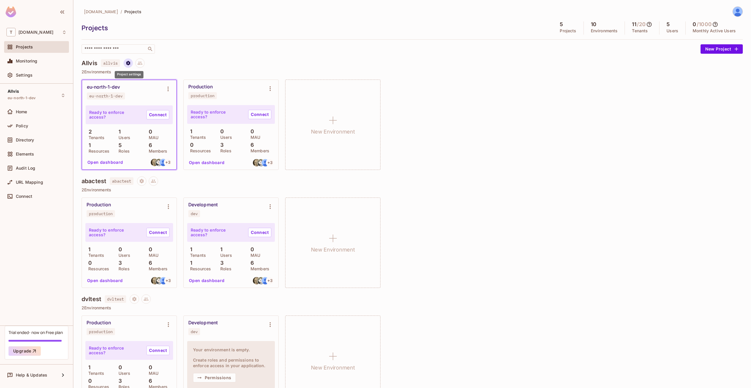
click at [130, 64] on icon "Project settings" at bounding box center [128, 63] width 4 height 4
click at [204, 61] on div at bounding box center [375, 194] width 751 height 388
click at [140, 61] on icon at bounding box center [139, 62] width 5 height 5
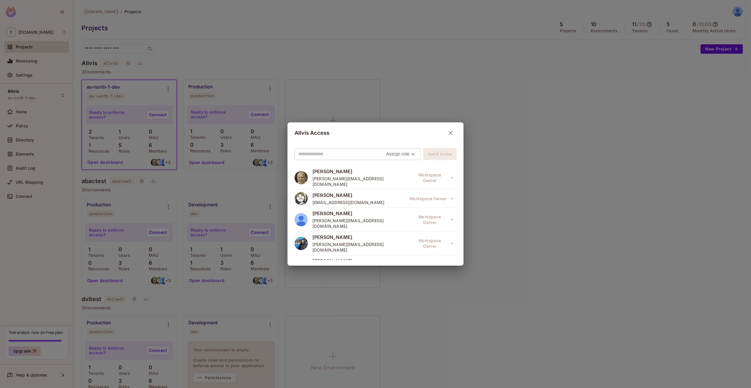
click at [372, 65] on div "Allvis Access Assign role Send Invite Knut Arvidsson knut@vimond.com Workspace …" at bounding box center [375, 194] width 751 height 388
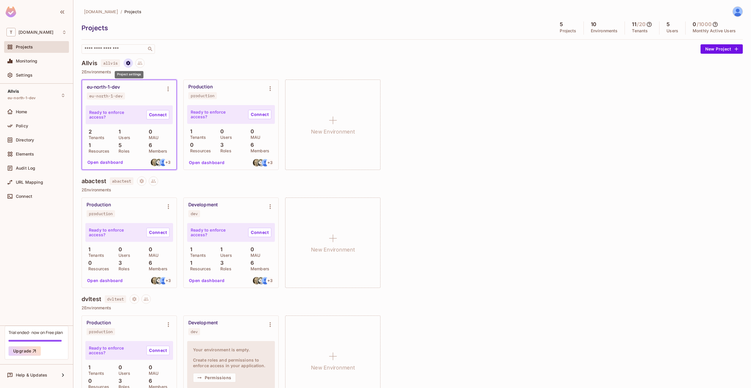
click at [129, 62] on icon "Project settings" at bounding box center [128, 62] width 5 height 5
click at [162, 82] on div "Edit Project" at bounding box center [156, 85] width 23 height 6
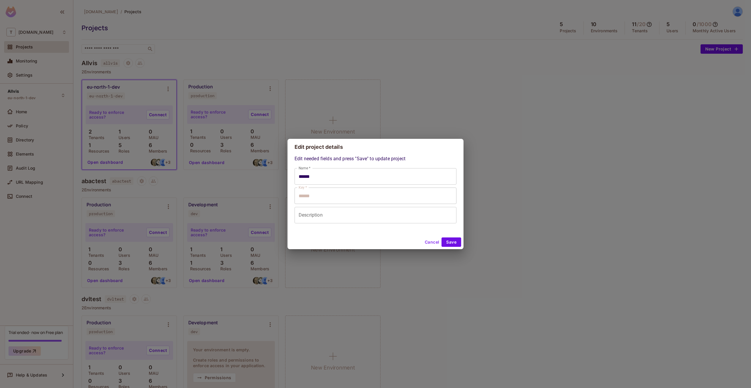
click at [429, 240] on button "Cancel" at bounding box center [431, 241] width 19 height 9
type input "******"
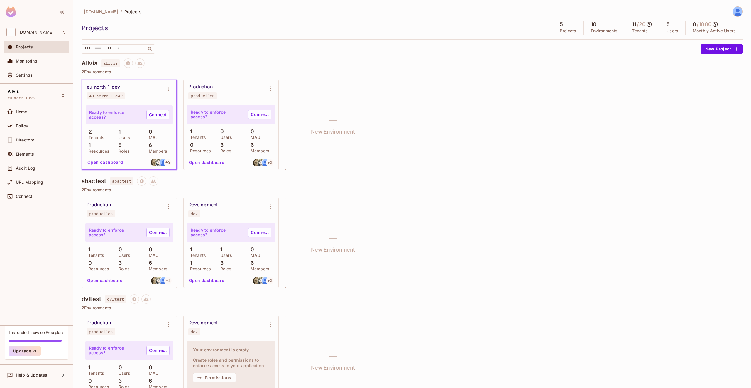
click at [733, 9] on img at bounding box center [738, 12] width 10 height 10
click at [637, 78] on div at bounding box center [375, 194] width 751 height 388
click at [713, 25] on icon at bounding box center [715, 24] width 6 height 6
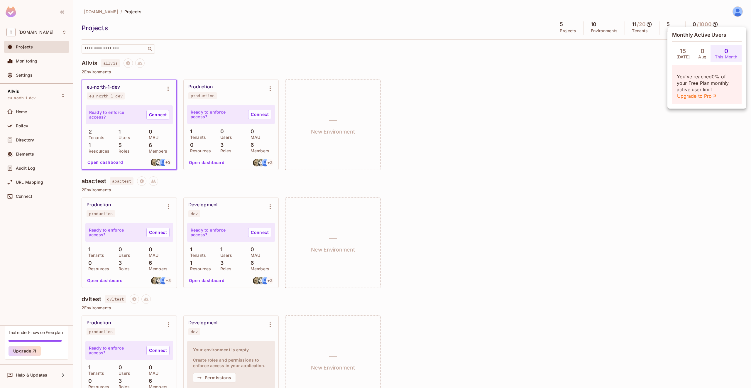
click at [653, 70] on div at bounding box center [375, 194] width 751 height 388
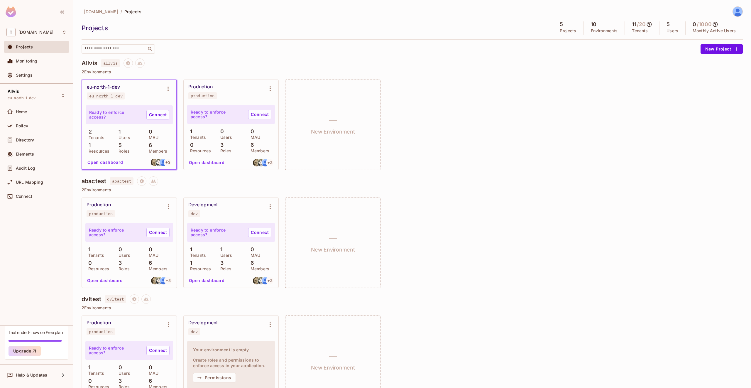
click at [646, 24] on icon at bounding box center [649, 24] width 6 height 6
click at [645, 24] on div at bounding box center [375, 194] width 751 height 388
click at [646, 23] on icon at bounding box center [649, 24] width 6 height 6
click at [584, 55] on div at bounding box center [375, 194] width 751 height 388
click at [471, 88] on div "eu-north-1-dev eu-north-1-dev Ready to enforce access? Connect 2 Tenants 1 User…" at bounding box center [412, 124] width 661 height 90
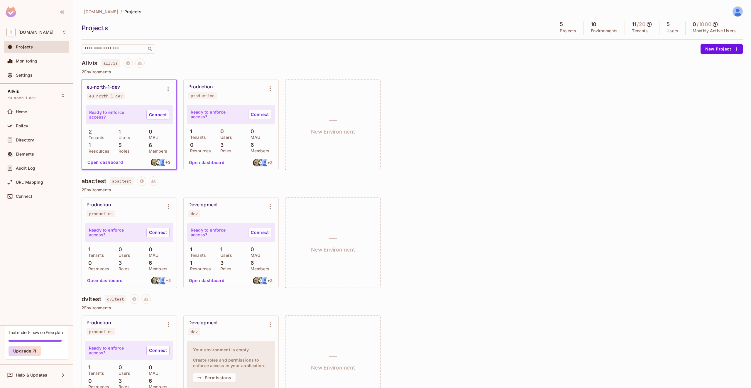
click at [560, 24] on h5 "5" at bounding box center [561, 24] width 3 height 6
click at [562, 31] on p "Projects" at bounding box center [568, 30] width 16 height 5
click at [638, 128] on div "eu-north-1-dev eu-north-1-dev Ready to enforce access? Connect 2 Tenants 1 User…" at bounding box center [412, 124] width 661 height 90
click at [104, 162] on button "Open dashboard" at bounding box center [105, 161] width 40 height 9
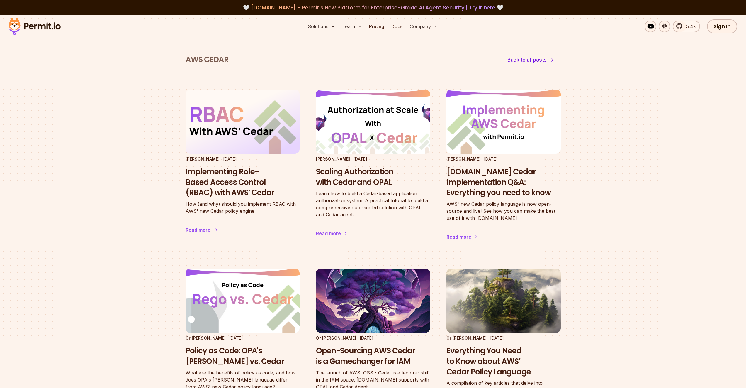
click at [231, 188] on h3 "Implementing Role-Based Access Control (RBAC) with AWS’ Cedar" at bounding box center [243, 182] width 114 height 31
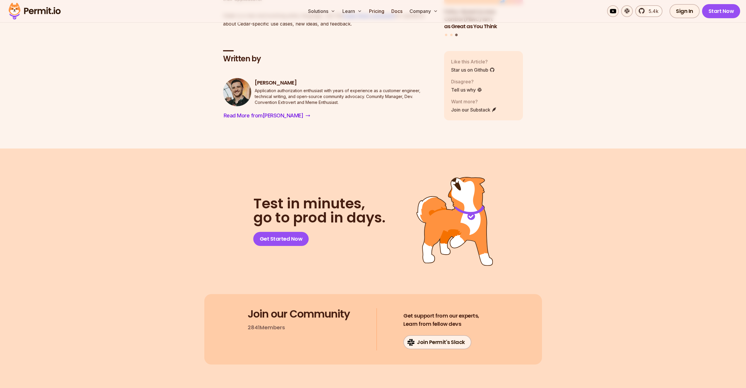
scroll to position [4227, 0]
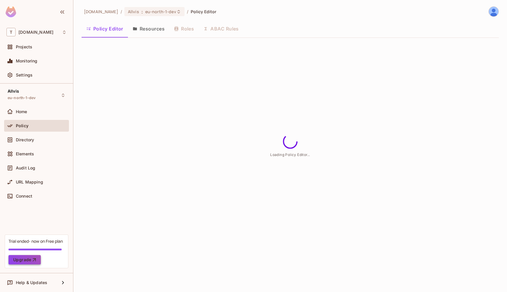
click at [36, 262] on icon "button" at bounding box center [34, 260] width 6 height 6
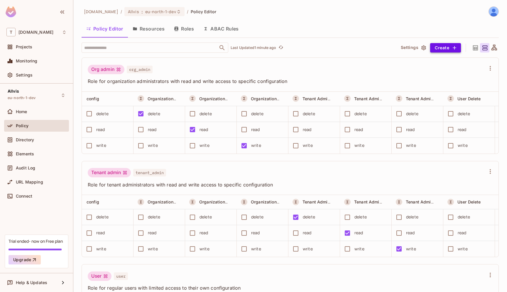
click at [444, 49] on button "Create" at bounding box center [445, 47] width 31 height 9
click at [445, 60] on li "Role" at bounding box center [455, 61] width 93 height 13
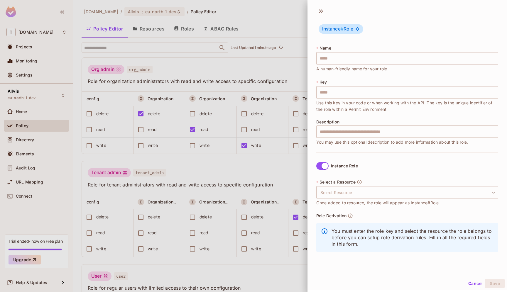
click at [342, 200] on span "Once added to resource, the role will appear as Instance#Role." at bounding box center [377, 203] width 123 height 6
click at [348, 194] on body "T test.vimond.com Projects Monitoring Settings Allvis eu-north-1-dev Home Polic…" at bounding box center [253, 146] width 507 height 292
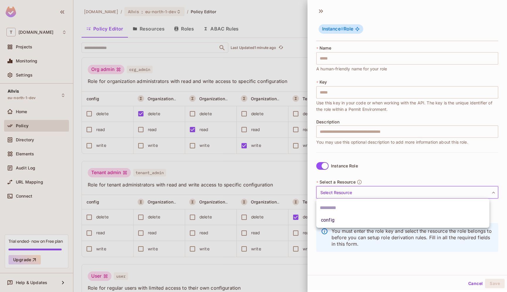
click at [350, 193] on div at bounding box center [253, 146] width 507 height 292
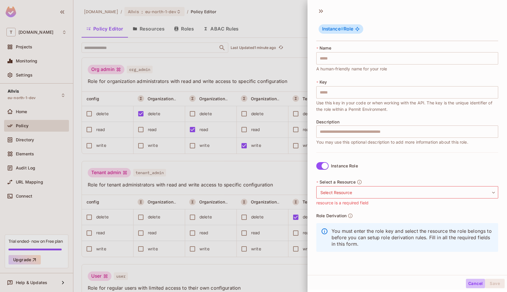
click at [466, 285] on button "Cancel" at bounding box center [475, 283] width 19 height 9
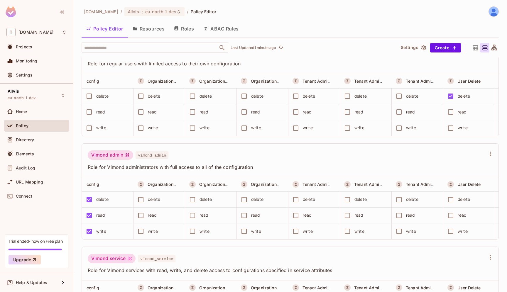
scroll to position [303, 0]
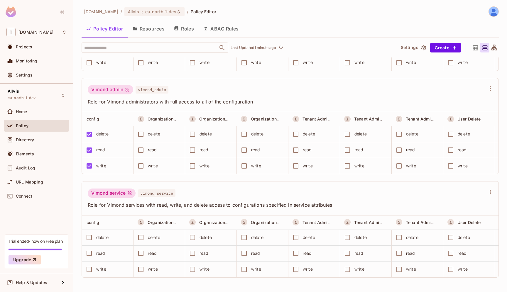
click at [124, 92] on div "Vimond admin" at bounding box center [110, 89] width 45 height 9
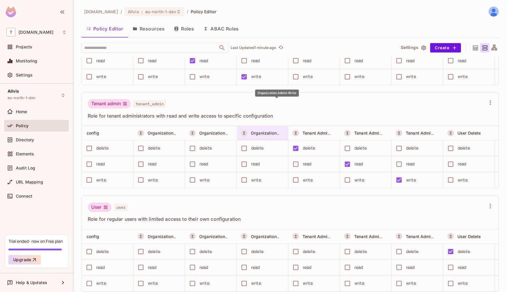
scroll to position [107, 0]
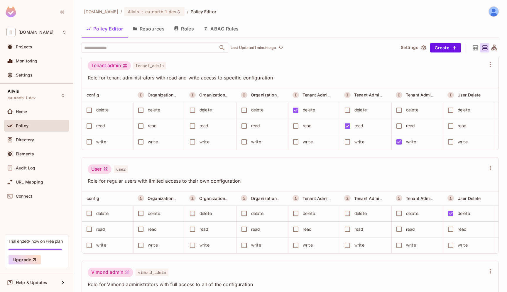
click at [240, 30] on button "ABAC Rules" at bounding box center [221, 28] width 45 height 15
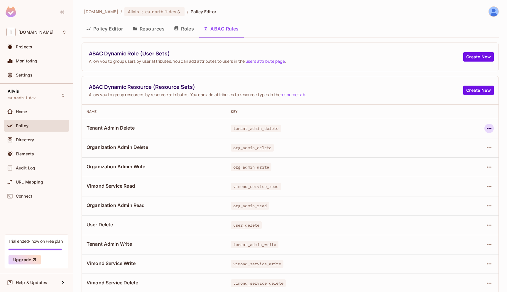
click at [487, 128] on icon "button" at bounding box center [489, 128] width 5 height 1
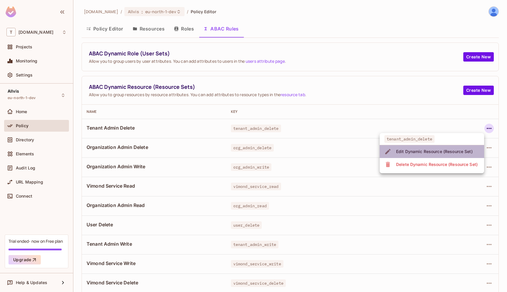
click at [426, 154] on div "Edit Dynamic Resource (Resource Set)" at bounding box center [434, 152] width 77 height 6
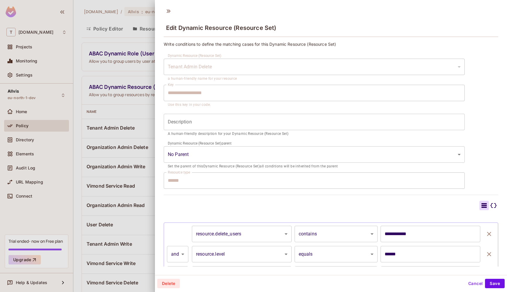
type input "**********"
click at [475, 284] on button "Cancel" at bounding box center [475, 283] width 19 height 9
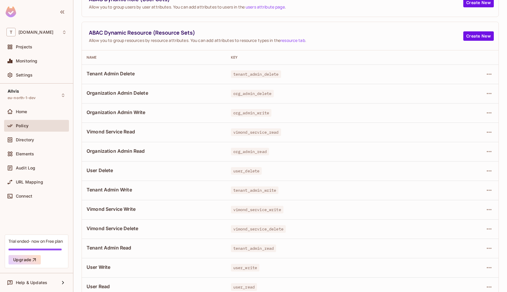
scroll to position [59, 0]
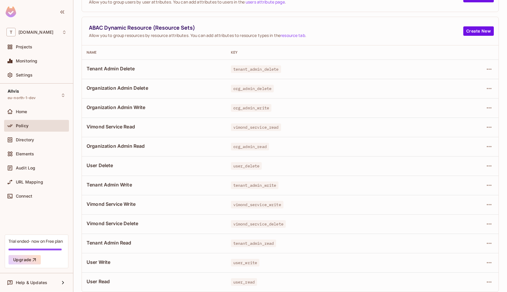
click at [125, 186] on span "Tenant Admin Write" at bounding box center [154, 185] width 135 height 6
click at [485, 185] on icon "button" at bounding box center [488, 185] width 7 height 7
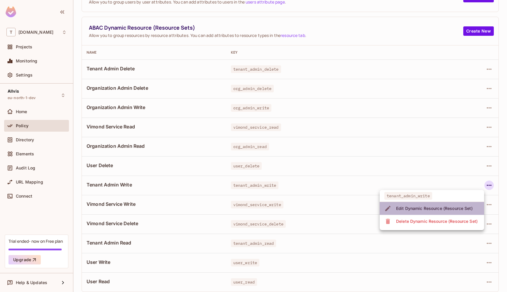
click at [434, 208] on div "Edit Dynamic Resource (Resource Set)" at bounding box center [434, 209] width 77 height 6
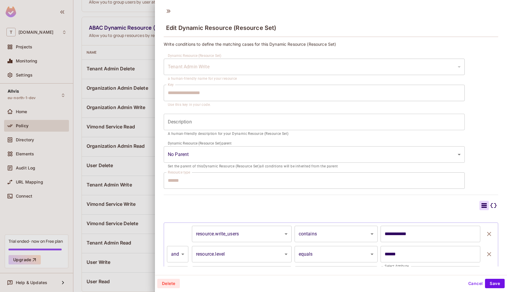
scroll to position [100, 0]
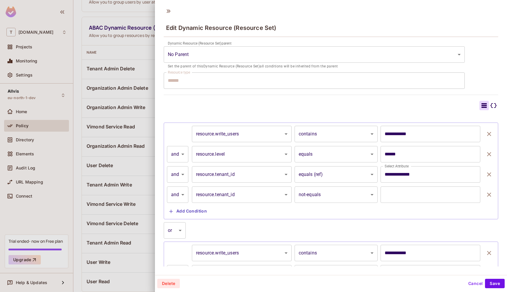
click at [288, 50] on body "T test.vimond.com Projects Monitoring Settings Allvis eu-north-1-dev Home Polic…" at bounding box center [253, 146] width 507 height 292
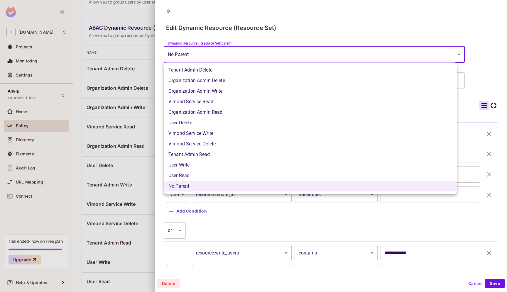
click at [288, 50] on div at bounding box center [253, 146] width 507 height 292
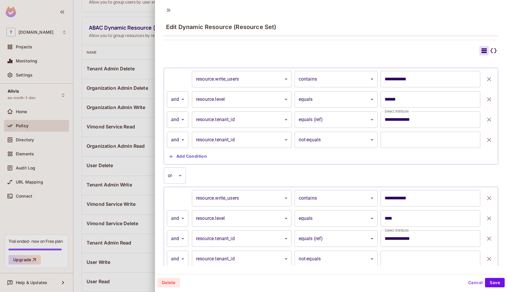
scroll to position [184, 0]
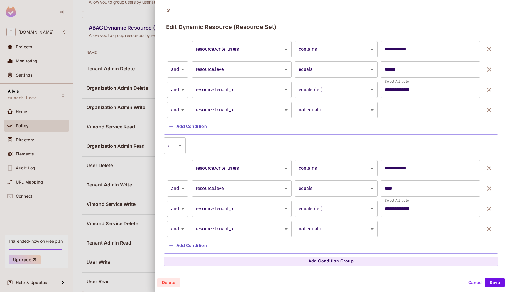
click at [466, 285] on button "Cancel" at bounding box center [475, 282] width 19 height 9
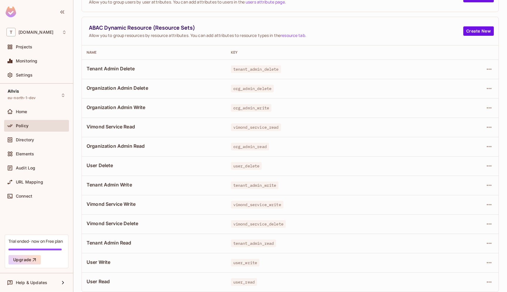
scroll to position [0, 0]
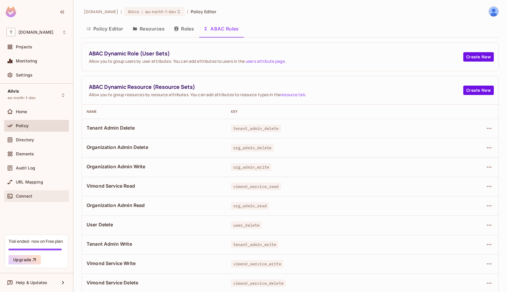
click at [25, 192] on div "Connect" at bounding box center [36, 196] width 65 height 12
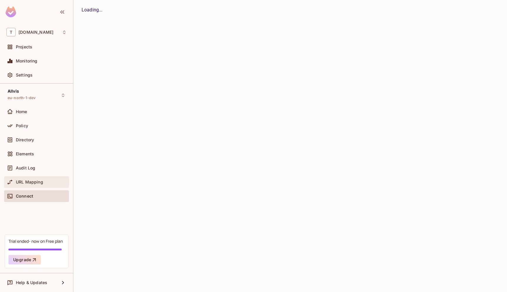
click at [29, 184] on span "URL Mapping" at bounding box center [29, 182] width 27 height 5
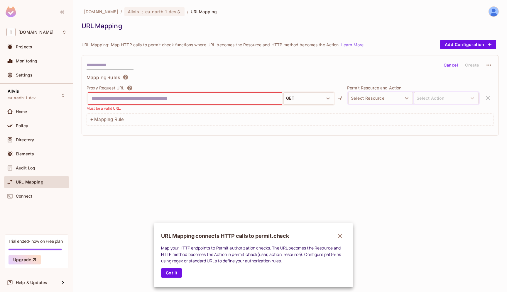
click at [33, 168] on div at bounding box center [253, 146] width 507 height 292
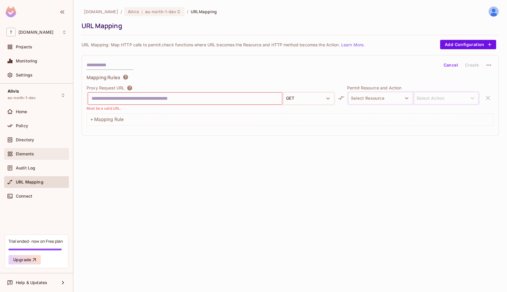
click at [27, 154] on span "Elements" at bounding box center [25, 154] width 18 height 5
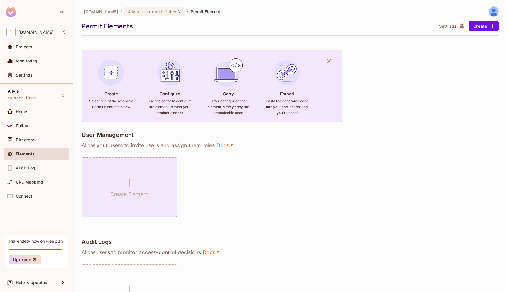
click at [138, 201] on div "Create Element" at bounding box center [129, 187] width 95 height 60
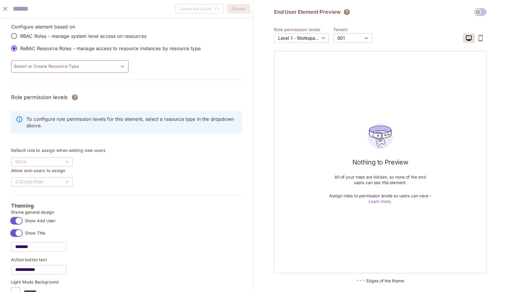
click at [40, 64] on button "Select or Create Resource Type" at bounding box center [69, 66] width 117 height 12
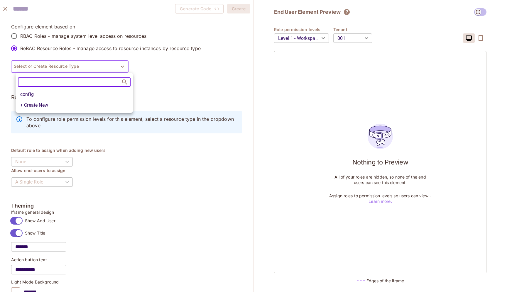
click at [40, 64] on div at bounding box center [253, 146] width 507 height 292
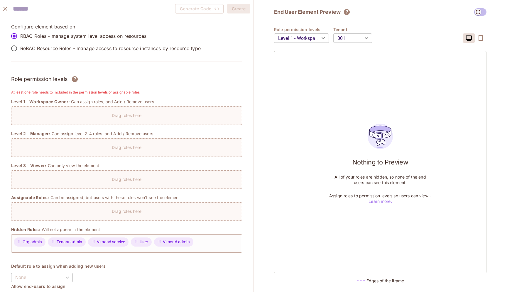
click at [60, 112] on div "Drag roles here" at bounding box center [126, 114] width 230 height 9
click at [296, 38] on body "T test.vimond.com Projects Monitoring Settings Allvis eu-north-1-dev Home Polic…" at bounding box center [253, 146] width 507 height 292
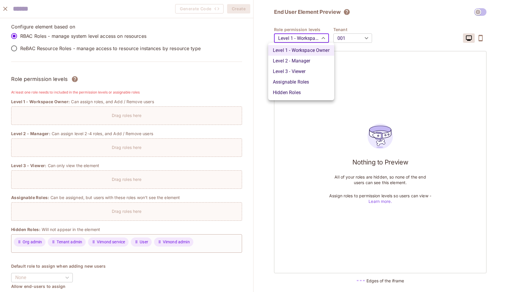
click at [306, 62] on li "Level 2 - Manager" at bounding box center [301, 61] width 66 height 11
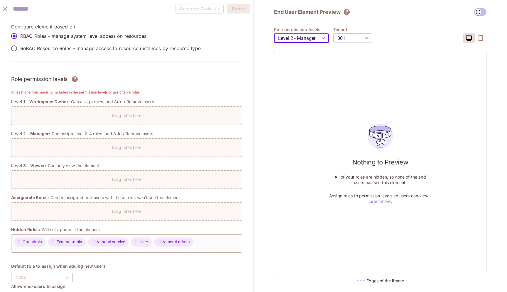
click at [309, 36] on body "T test.vimond.com Projects Monitoring Settings Allvis eu-north-1-dev Home Polic…" at bounding box center [253, 146] width 507 height 292
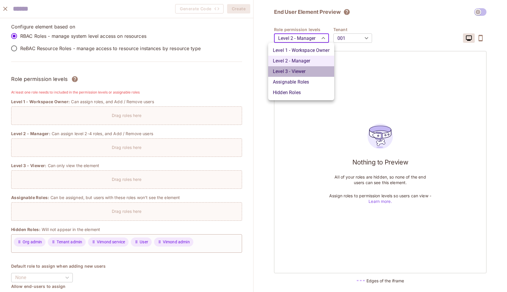
click at [315, 72] on li "Level 3 - Viewer" at bounding box center [301, 71] width 66 height 11
type input "*******"
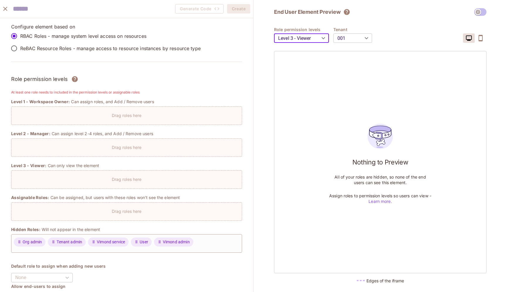
click at [320, 38] on body "T test.vimond.com Projects Monitoring Settings Allvis eu-north-1-dev Home Polic…" at bounding box center [253, 146] width 507 height 292
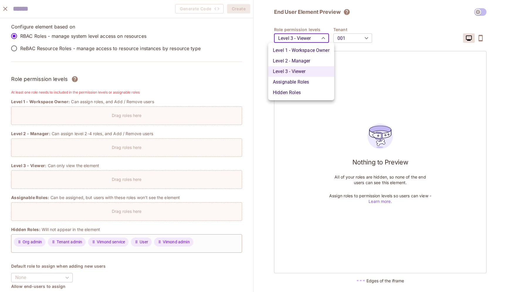
click at [340, 41] on div at bounding box center [253, 146] width 507 height 292
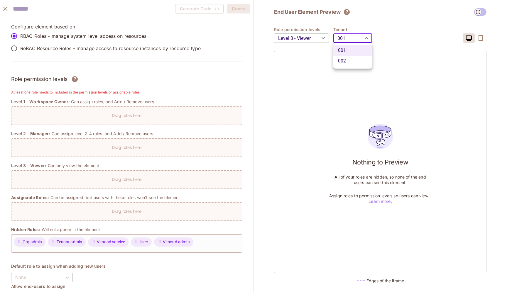
click at [342, 40] on body "T test.vimond.com Projects Monitoring Settings Allvis eu-north-1-dev Home Polic…" at bounding box center [253, 146] width 507 height 292
click at [345, 65] on li "002" at bounding box center [352, 61] width 39 height 11
click at [352, 40] on body "T test.vimond.com Projects Monitoring Settings Allvis eu-north-1-dev Home Polic…" at bounding box center [253, 146] width 507 height 292
click at [349, 49] on li "001" at bounding box center [352, 50] width 39 height 11
type input "***"
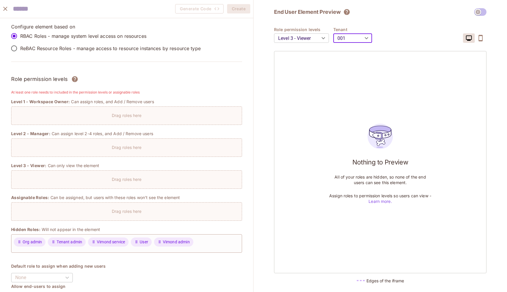
click at [310, 37] on body "T test.vimond.com Projects Monitoring Settings Allvis eu-north-1-dev Home Polic…" at bounding box center [253, 146] width 507 height 292
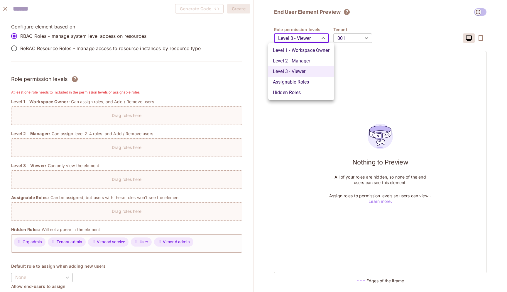
click at [310, 49] on li "Level 1 - Workspace Owner" at bounding box center [301, 50] width 66 height 11
type input "*******"
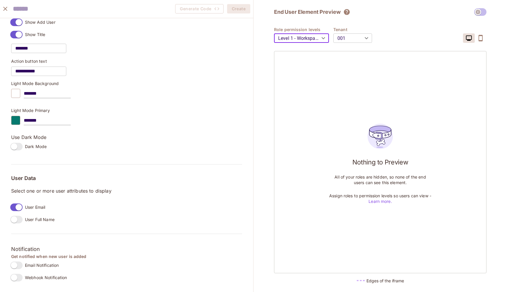
scroll to position [369, 0]
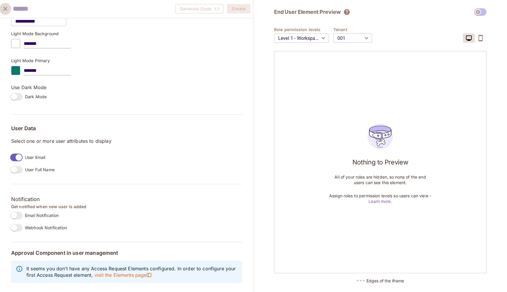
click at [6, 9] on icon "close" at bounding box center [5, 8] width 7 height 7
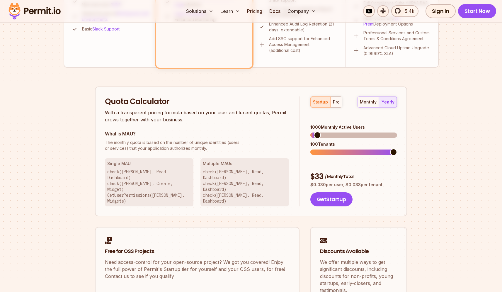
scroll to position [311, 0]
click at [321, 131] on span at bounding box center [323, 134] width 7 height 7
click at [339, 102] on button "pro" at bounding box center [337, 101] width 12 height 11
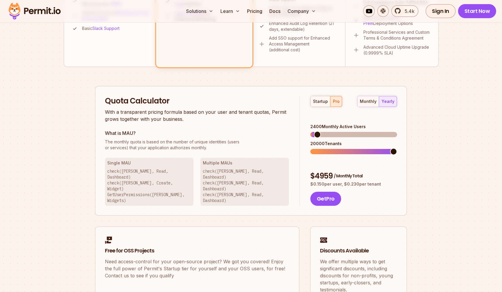
click at [397, 148] on span at bounding box center [393, 151] width 7 height 7
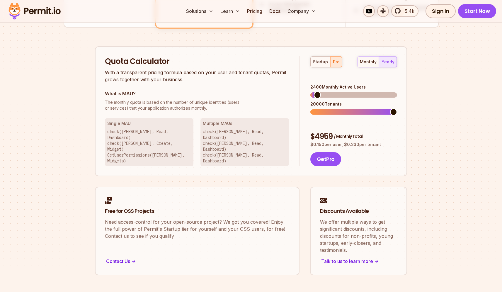
scroll to position [327, 0]
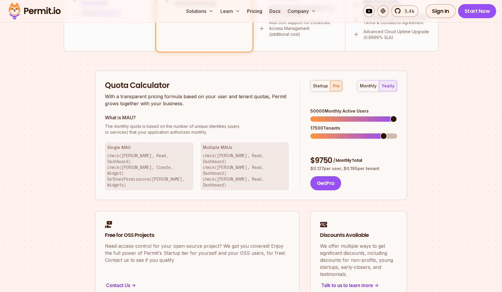
click at [397, 116] on span at bounding box center [393, 119] width 7 height 7
click at [397, 133] on span at bounding box center [393, 136] width 7 height 7
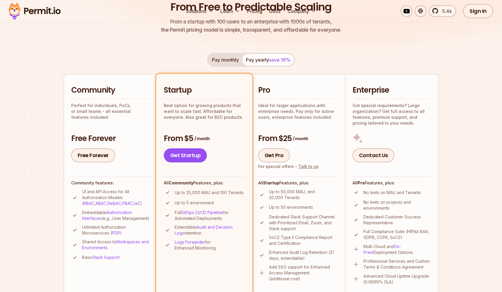
scroll to position [0, 0]
